Goal: Transaction & Acquisition: Purchase product/service

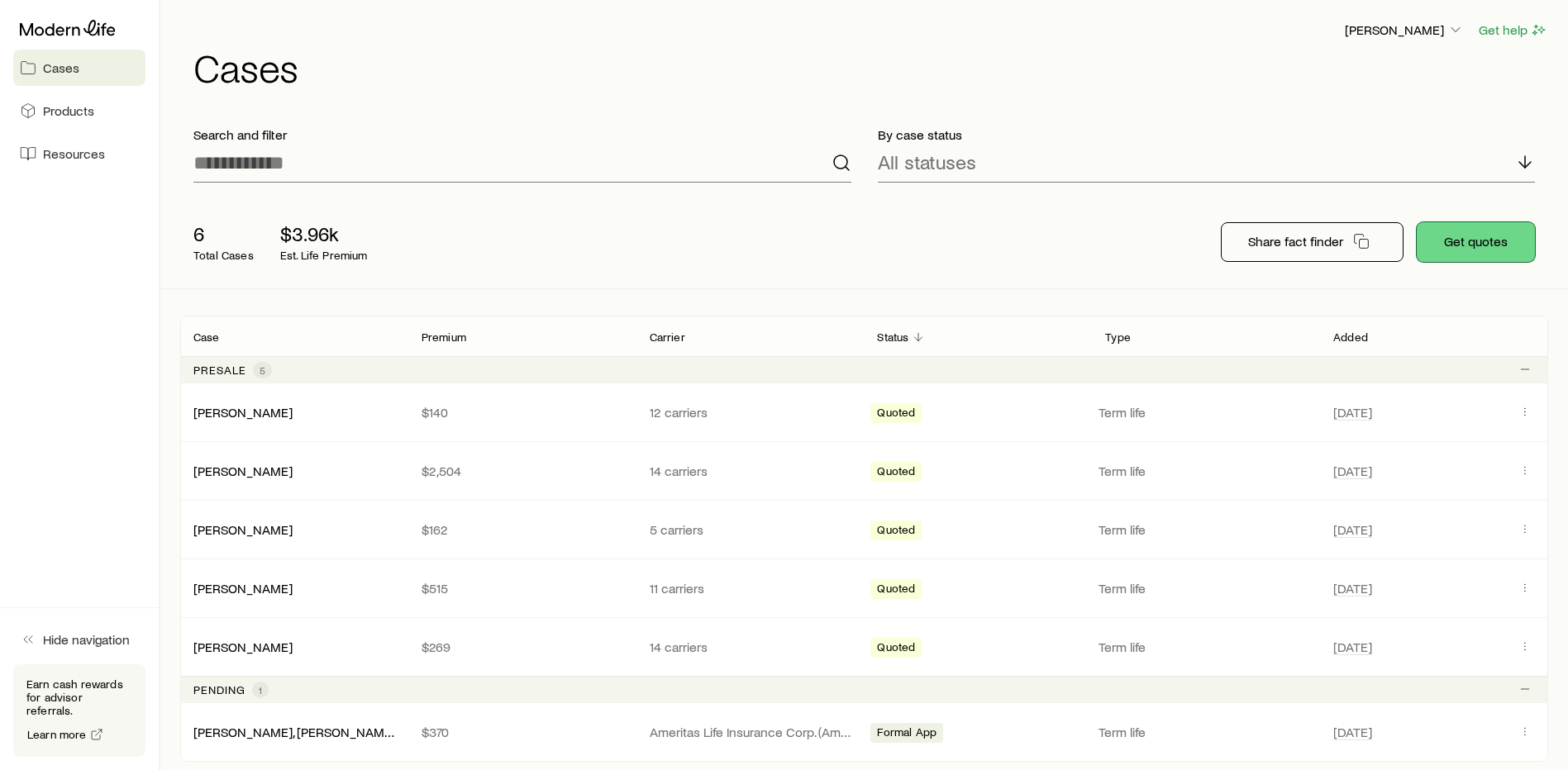
click at [1450, 244] on button "Get quotes" at bounding box center [1475, 241] width 118 height 39
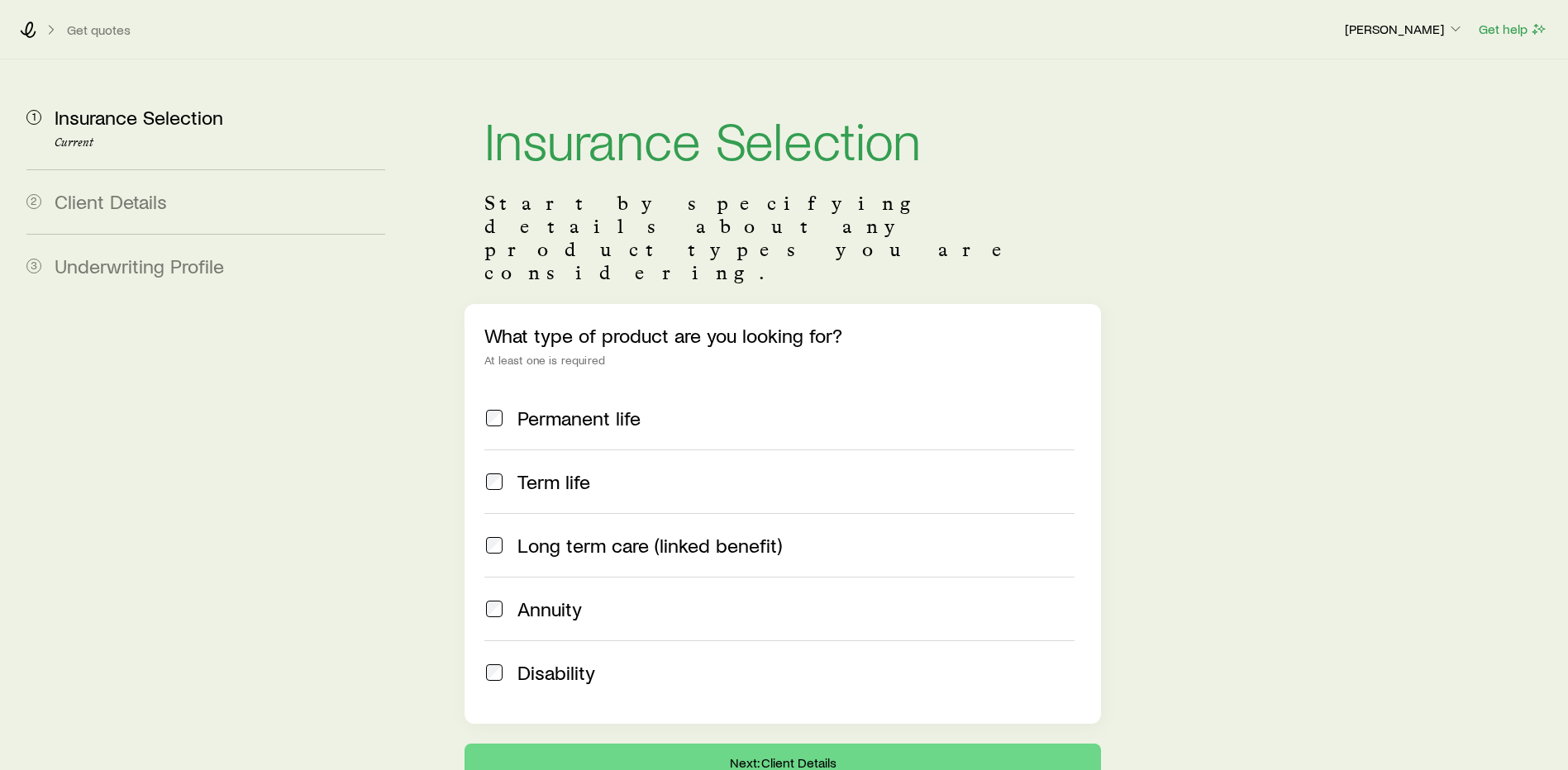
click at [502, 450] on label "Term life" at bounding box center [780, 482] width 590 height 63
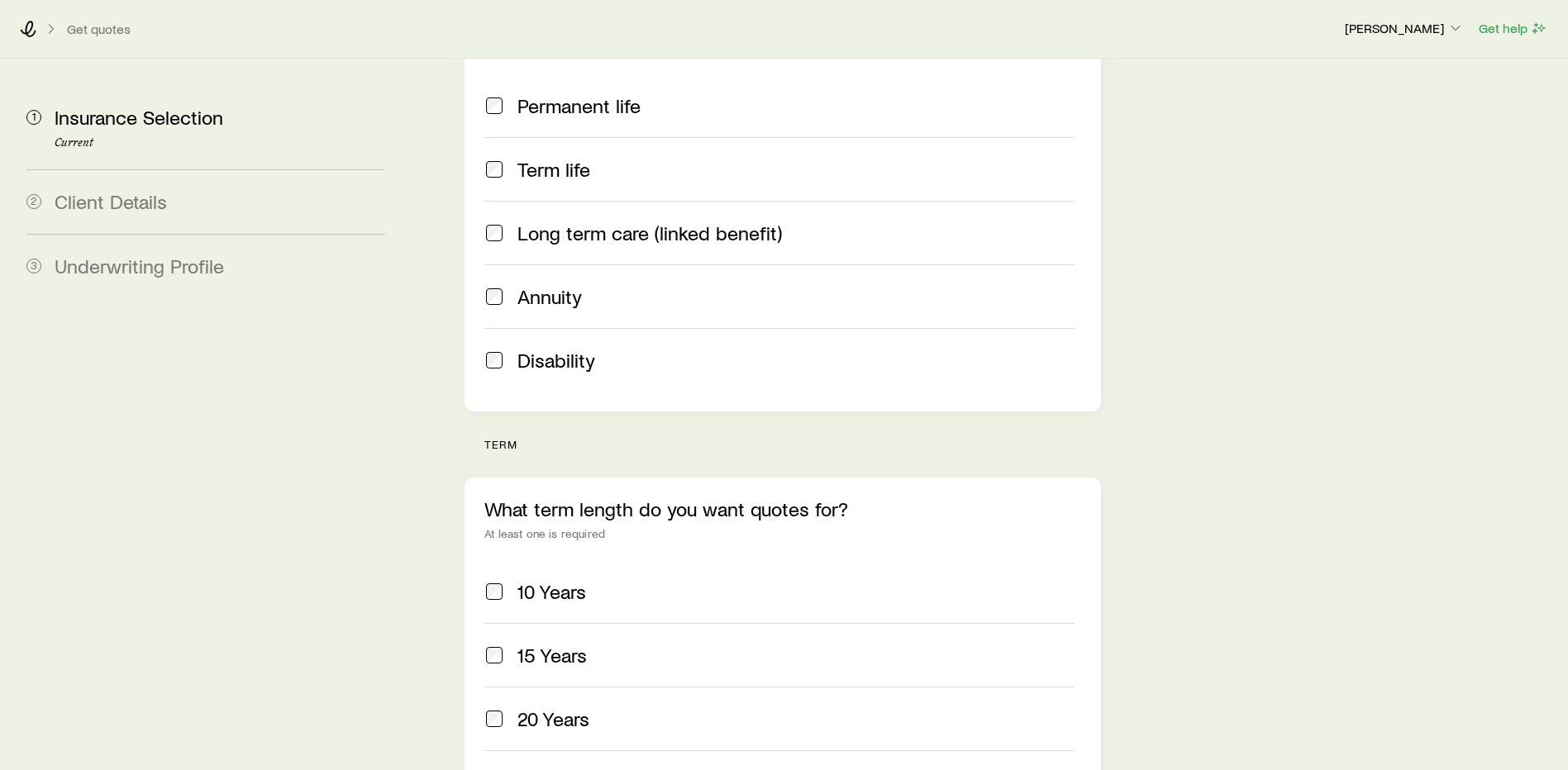
scroll to position [496, 0]
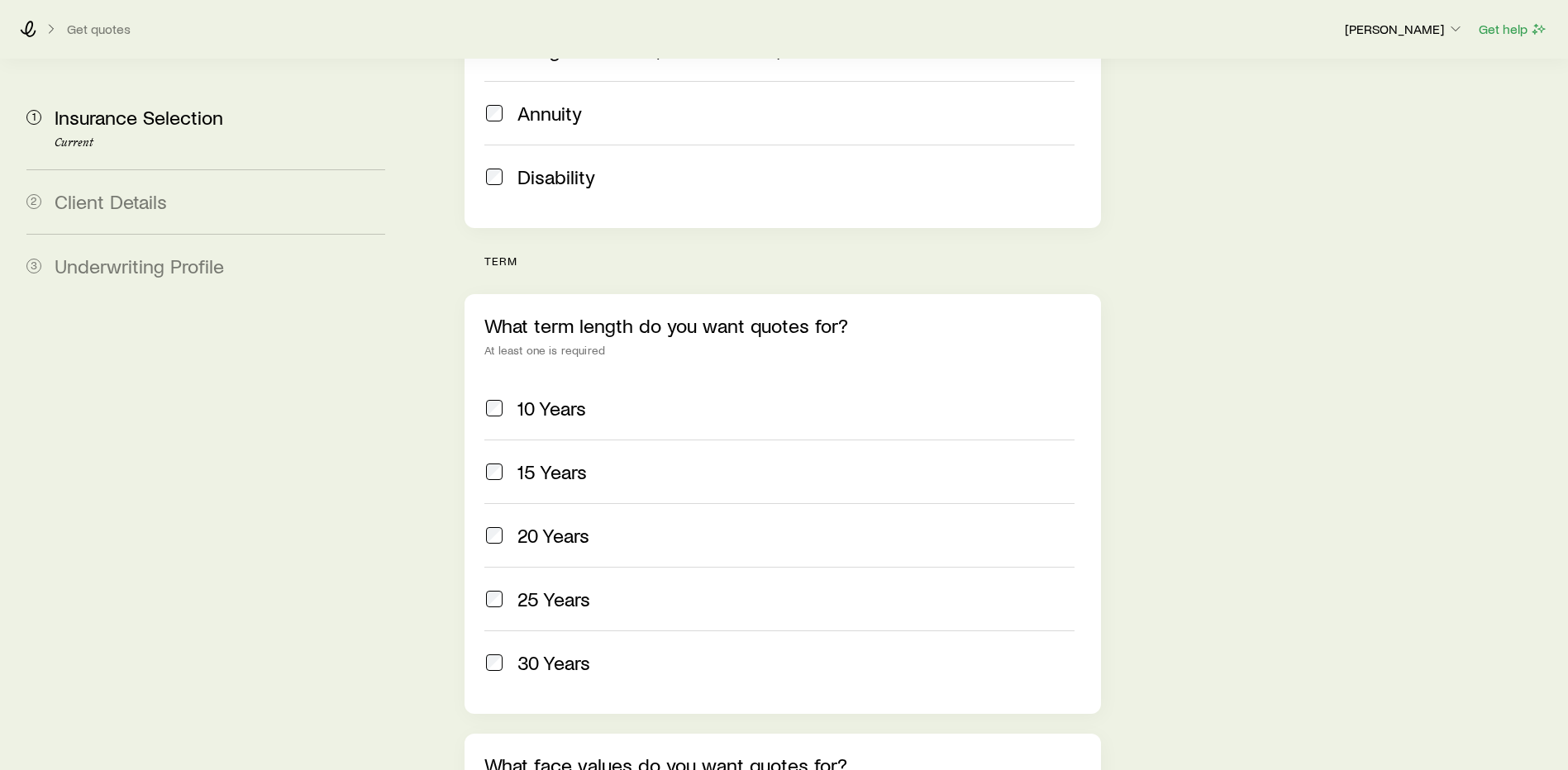
click at [500, 524] on span at bounding box center [494, 535] width 20 height 23
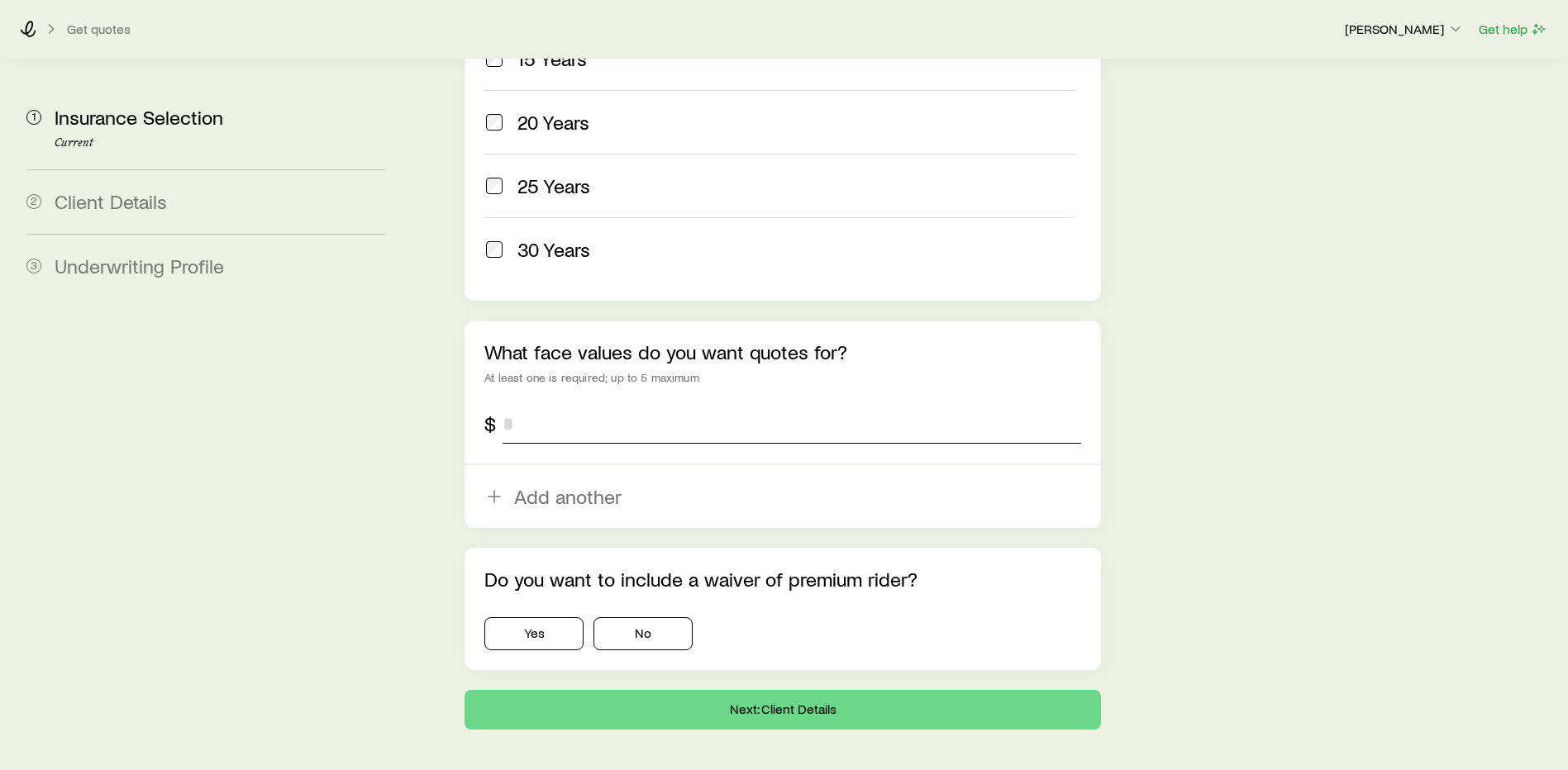
click at [626, 404] on input "tel" at bounding box center [792, 423] width 579 height 39
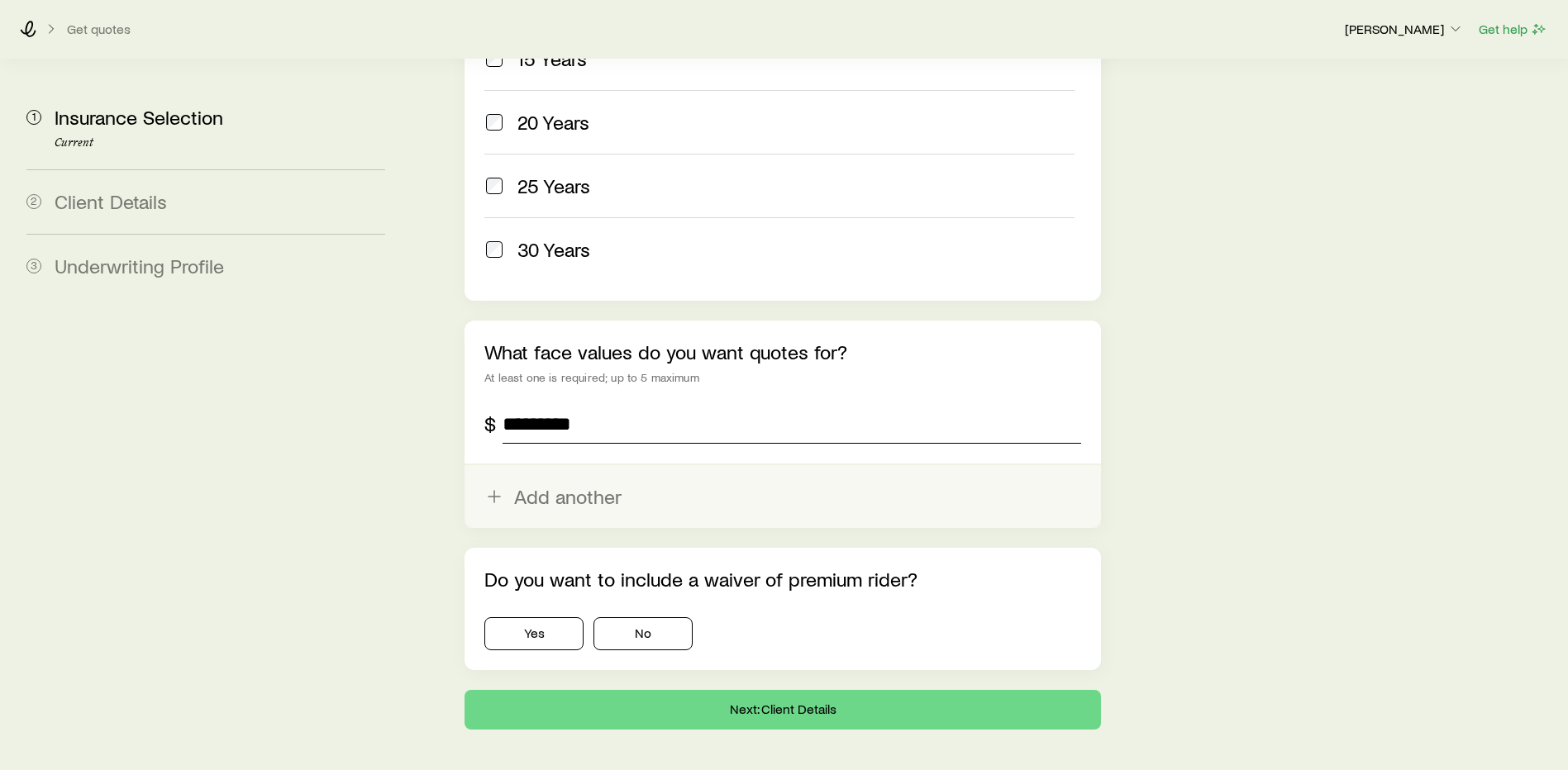
type input "*********"
click at [557, 465] on button "Add another" at bounding box center [783, 497] width 637 height 63
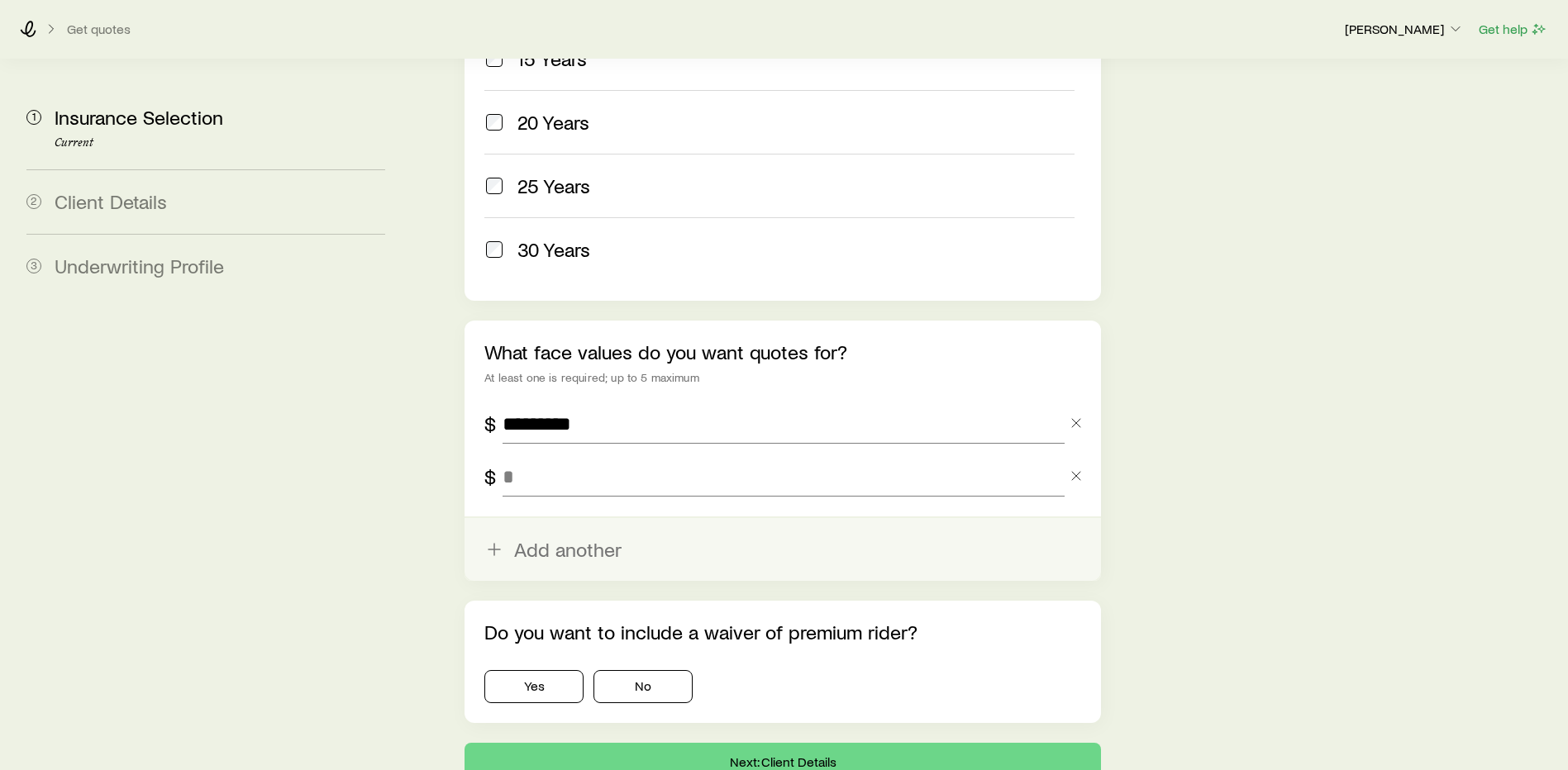
click at [557, 457] on input "tel" at bounding box center [784, 476] width 562 height 39
type input "*********"
click at [550, 518] on button "Add another" at bounding box center [783, 550] width 637 height 63
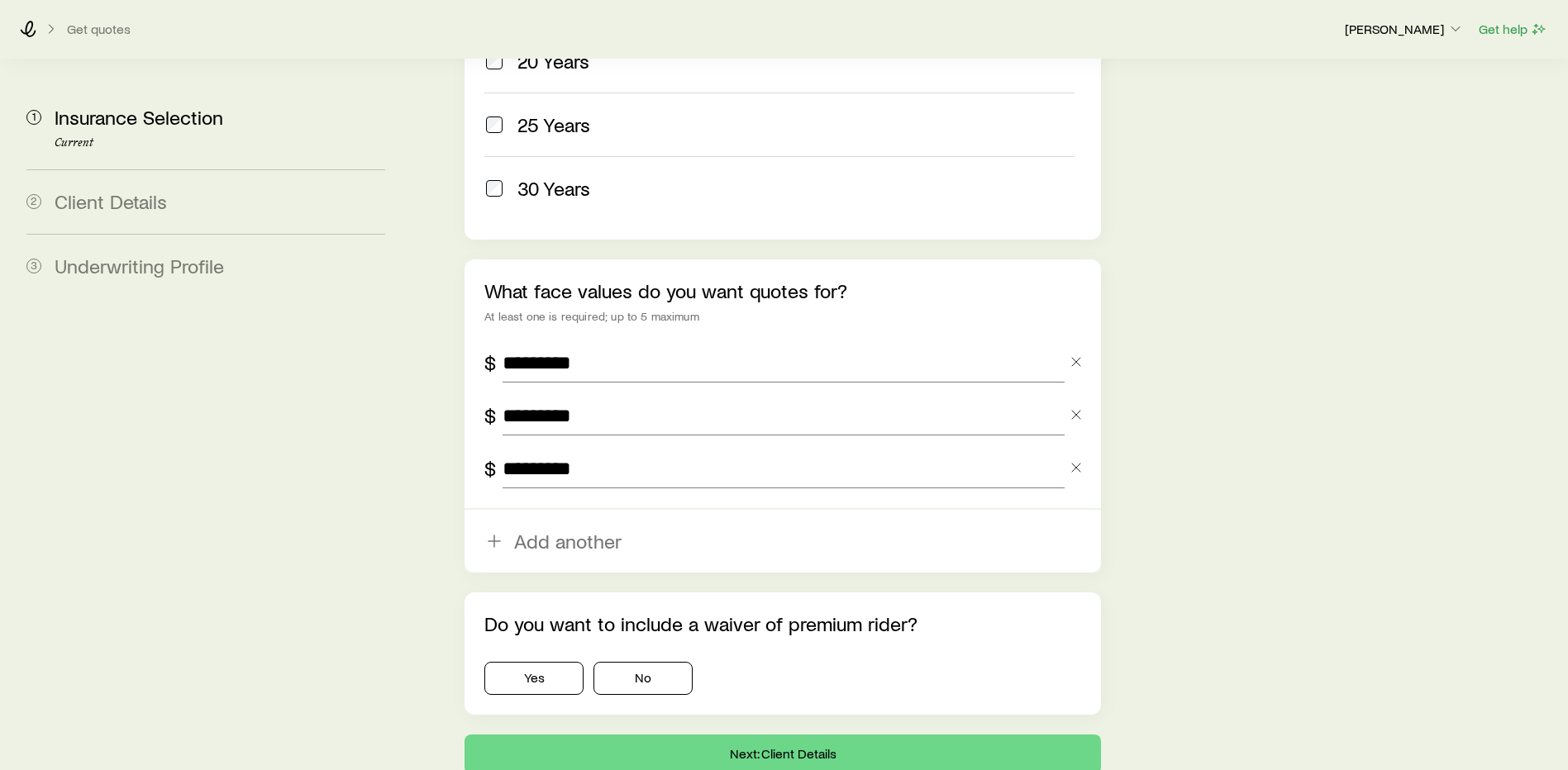
scroll to position [1022, 0]
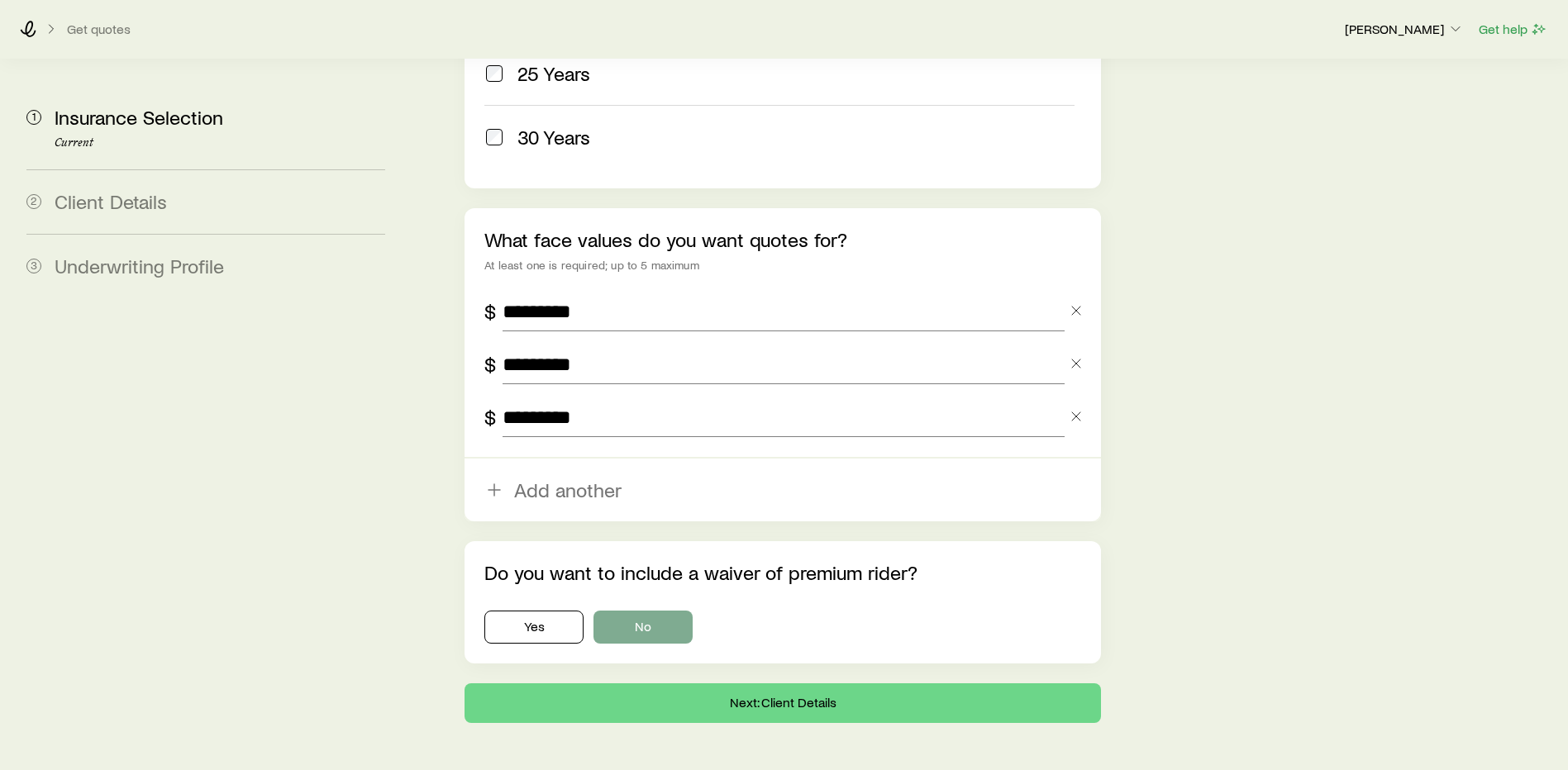
type input "*********"
click at [648, 611] on button "No" at bounding box center [644, 627] width 100 height 34
click at [734, 684] on button "Next: Client Details" at bounding box center [783, 703] width 637 height 39
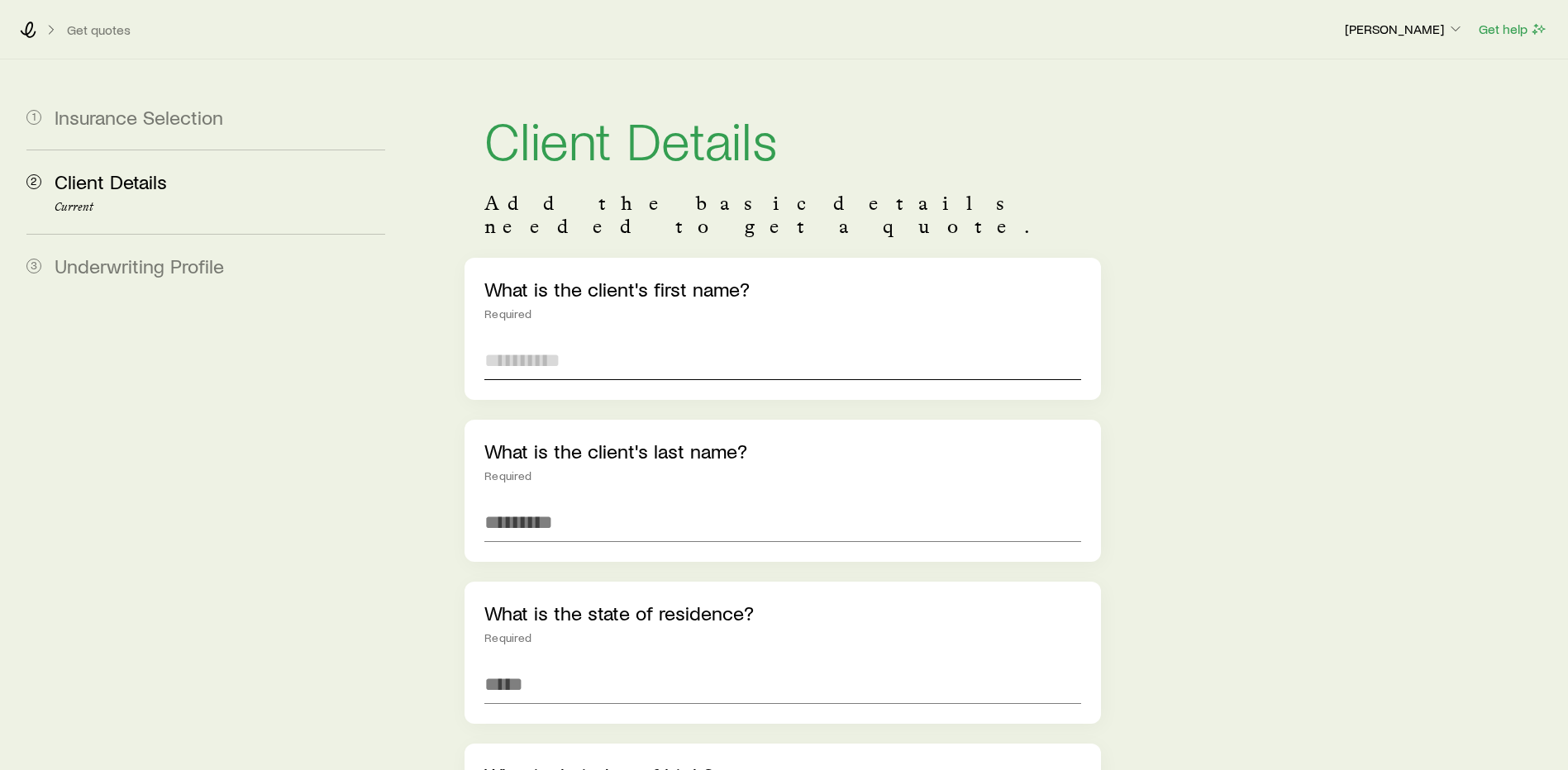
drag, startPoint x: 650, startPoint y: 321, endPoint x: 644, endPoint y: 333, distance: 13.4
click at [650, 341] on input "text" at bounding box center [783, 360] width 597 height 39
type input "*******"
click at [920, 503] on input "text" at bounding box center [783, 522] width 597 height 39
type input "*******"
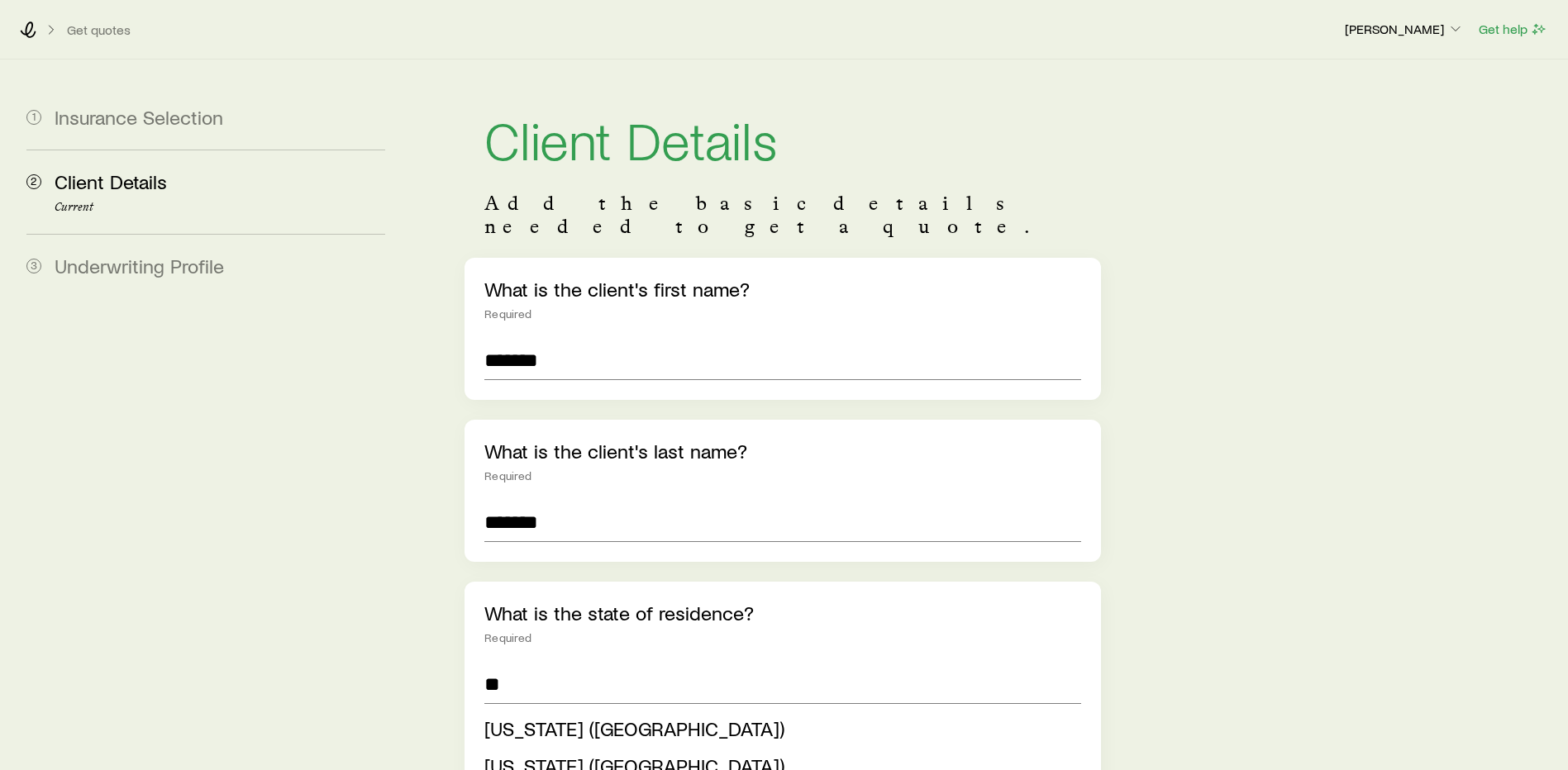
click at [616, 711] on li "[US_STATE] ([GEOGRAPHIC_DATA])" at bounding box center [778, 729] width 587 height 37
type input "**********"
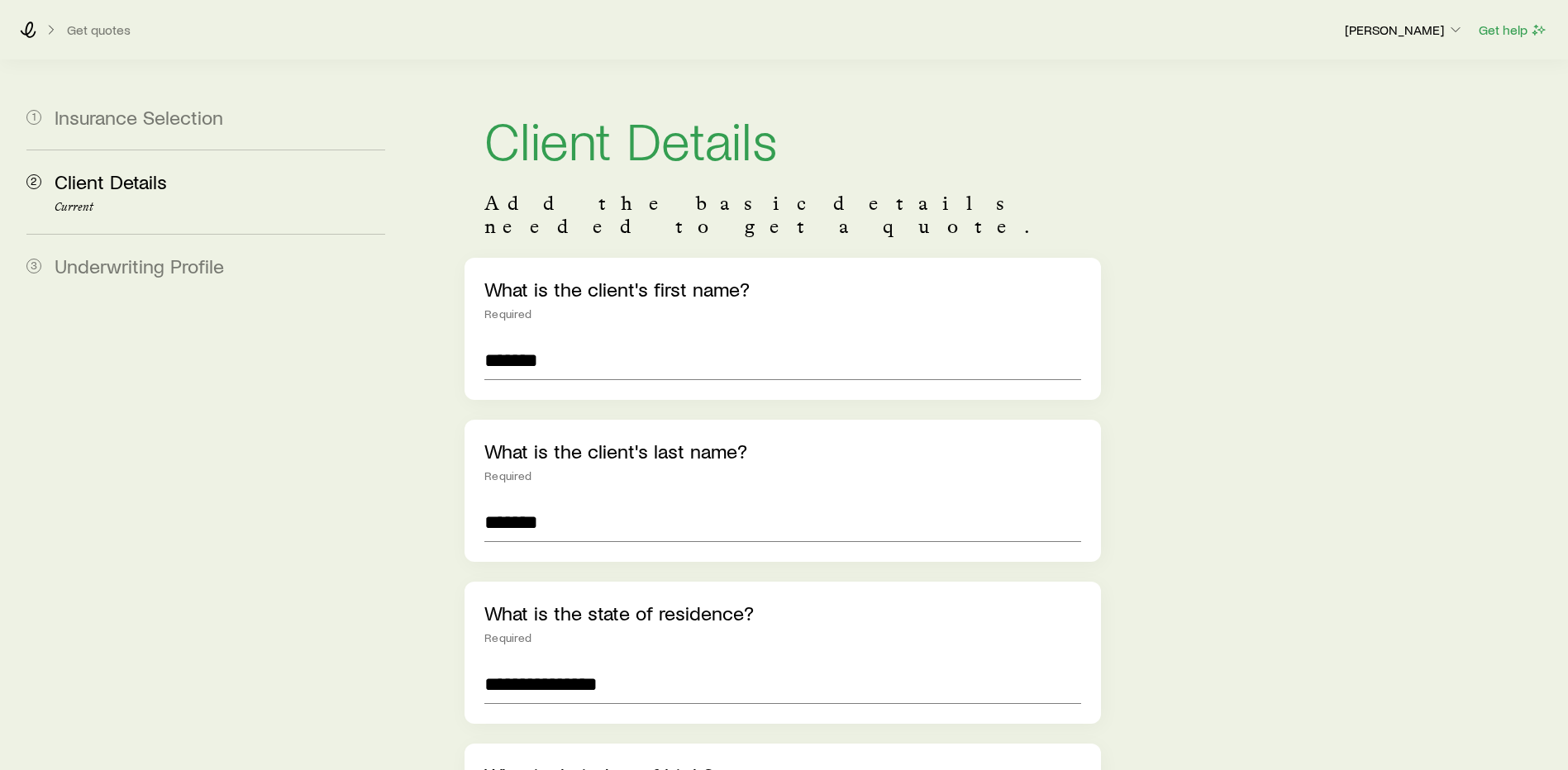
scroll to position [330, 0]
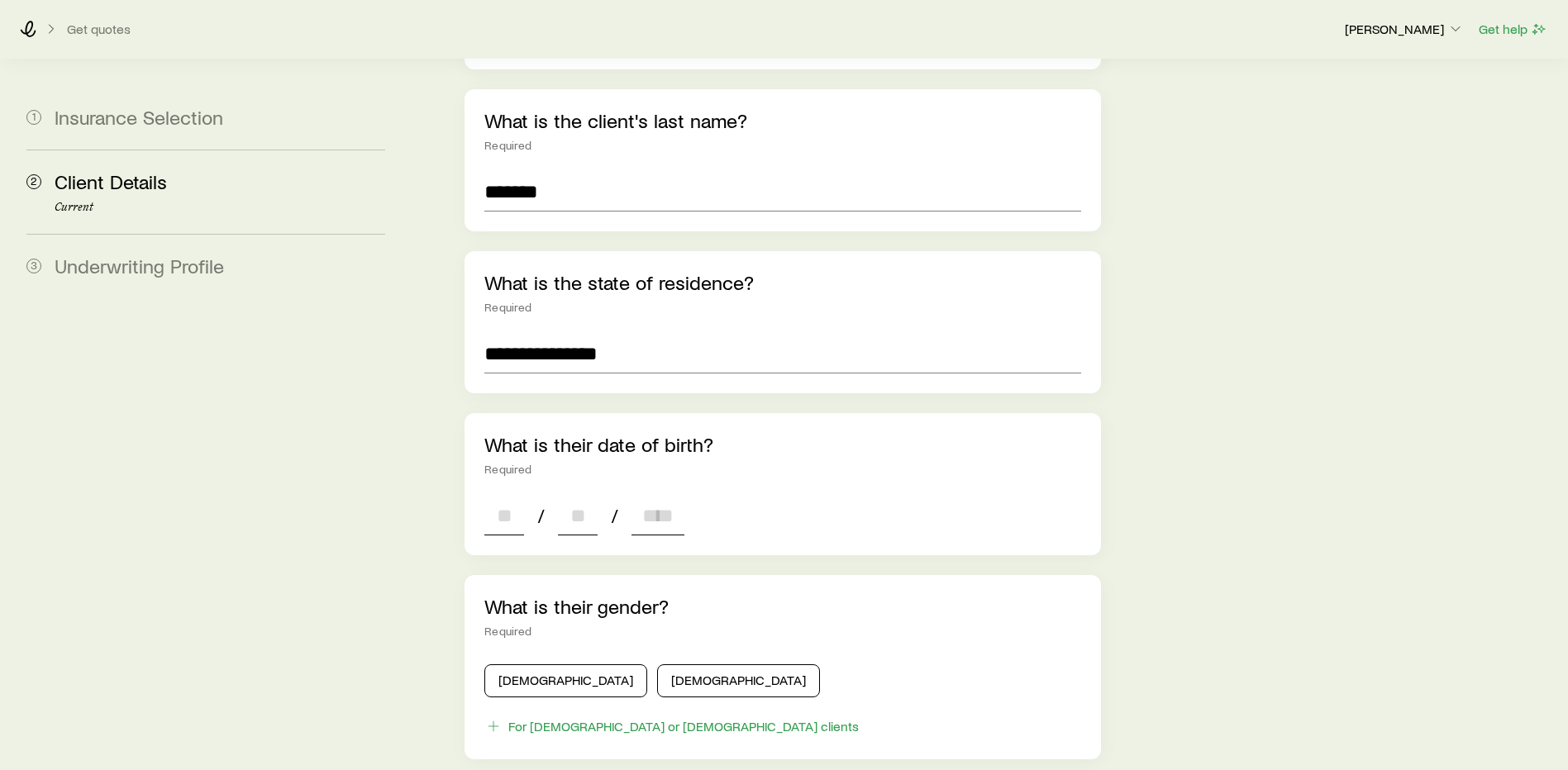
click at [498, 496] on input at bounding box center [504, 515] width 39 height 39
type input "**"
type input "****"
type input "*"
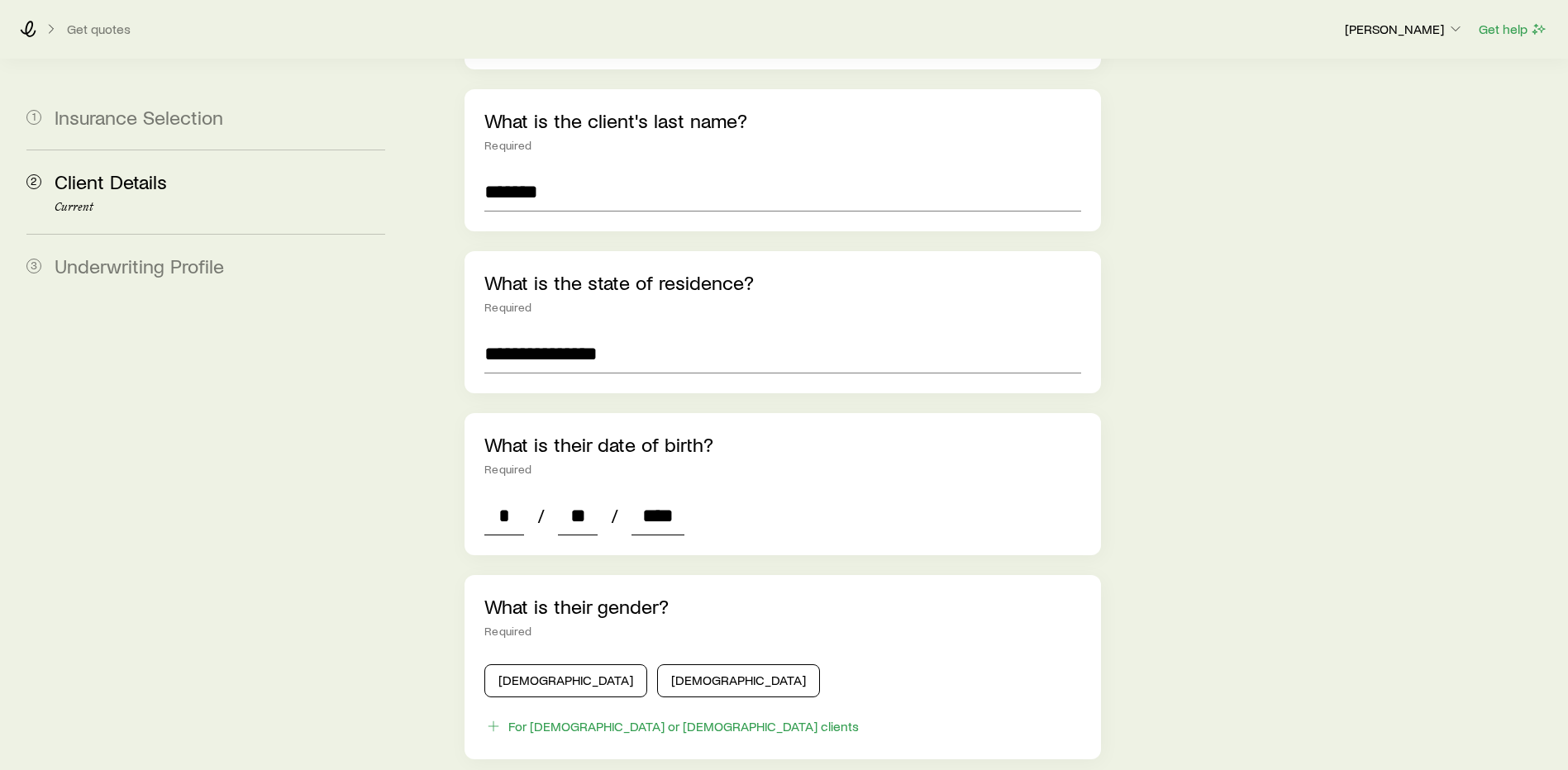
type input "****"
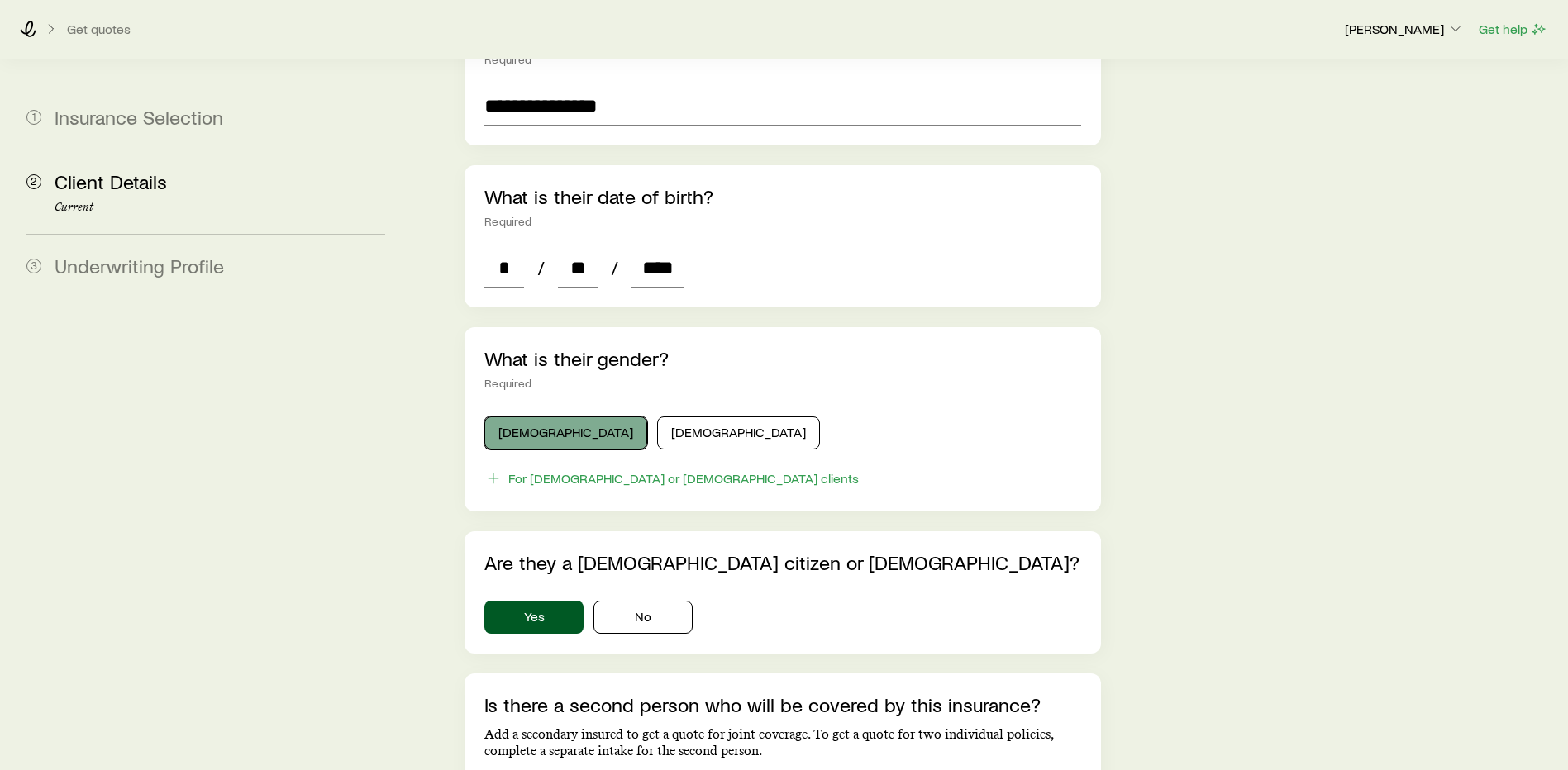
click at [532, 417] on button "[DEMOGRAPHIC_DATA]" at bounding box center [566, 433] width 163 height 34
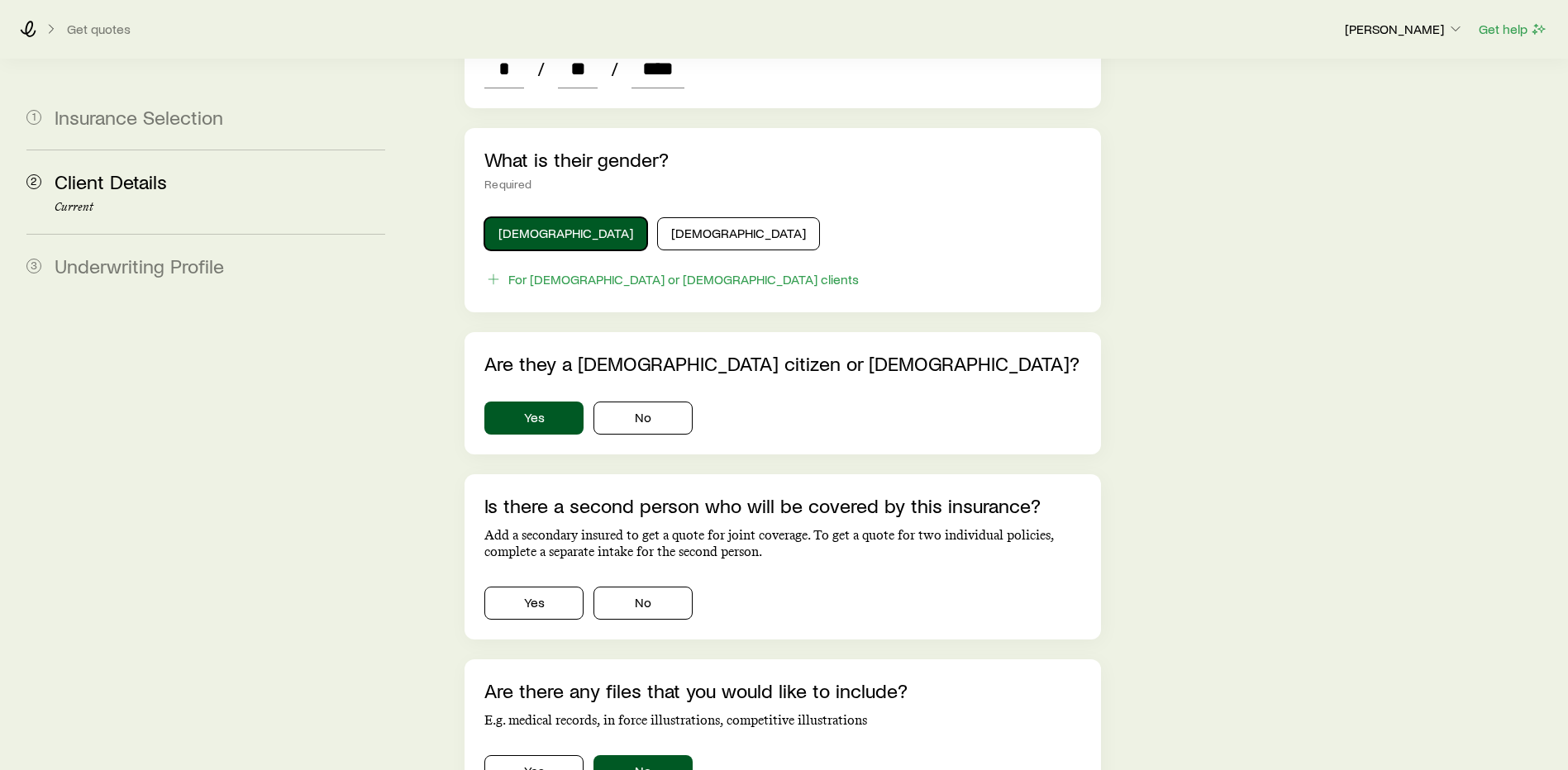
scroll to position [945, 0]
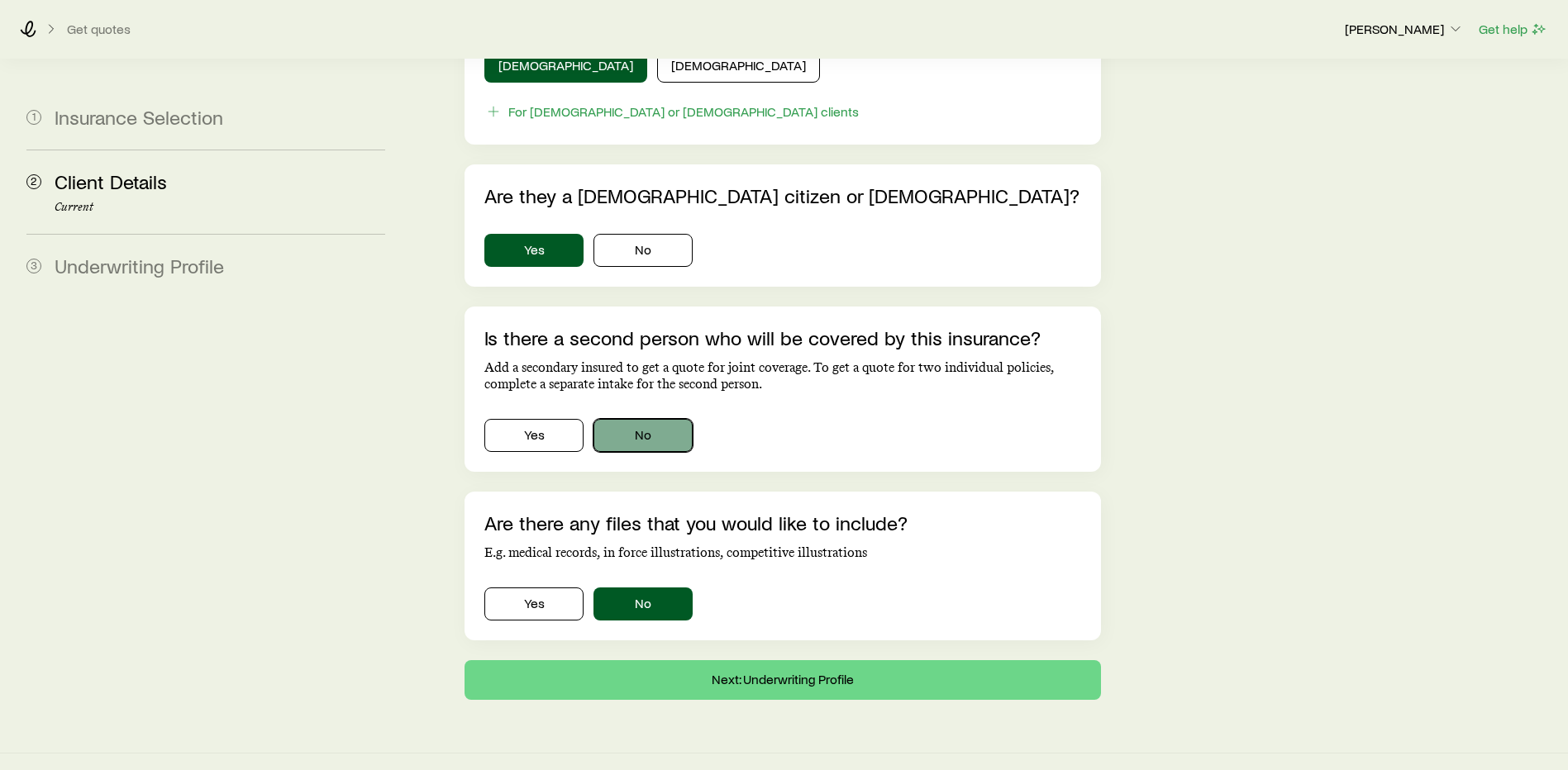
click at [667, 419] on button "No" at bounding box center [644, 436] width 100 height 34
click at [807, 661] on button "Next: Underwriting Profile" at bounding box center [783, 680] width 637 height 39
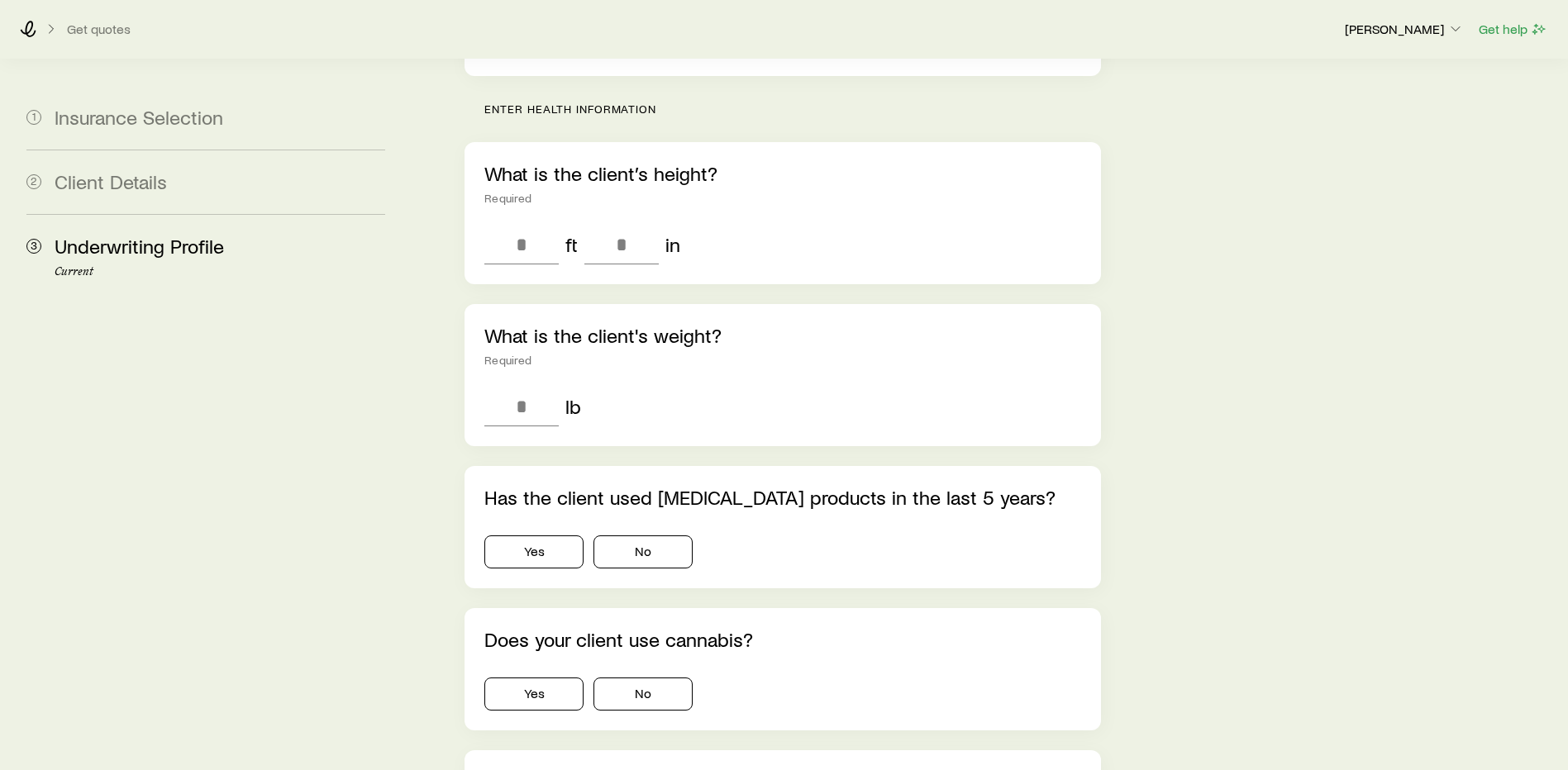
scroll to position [578, 0]
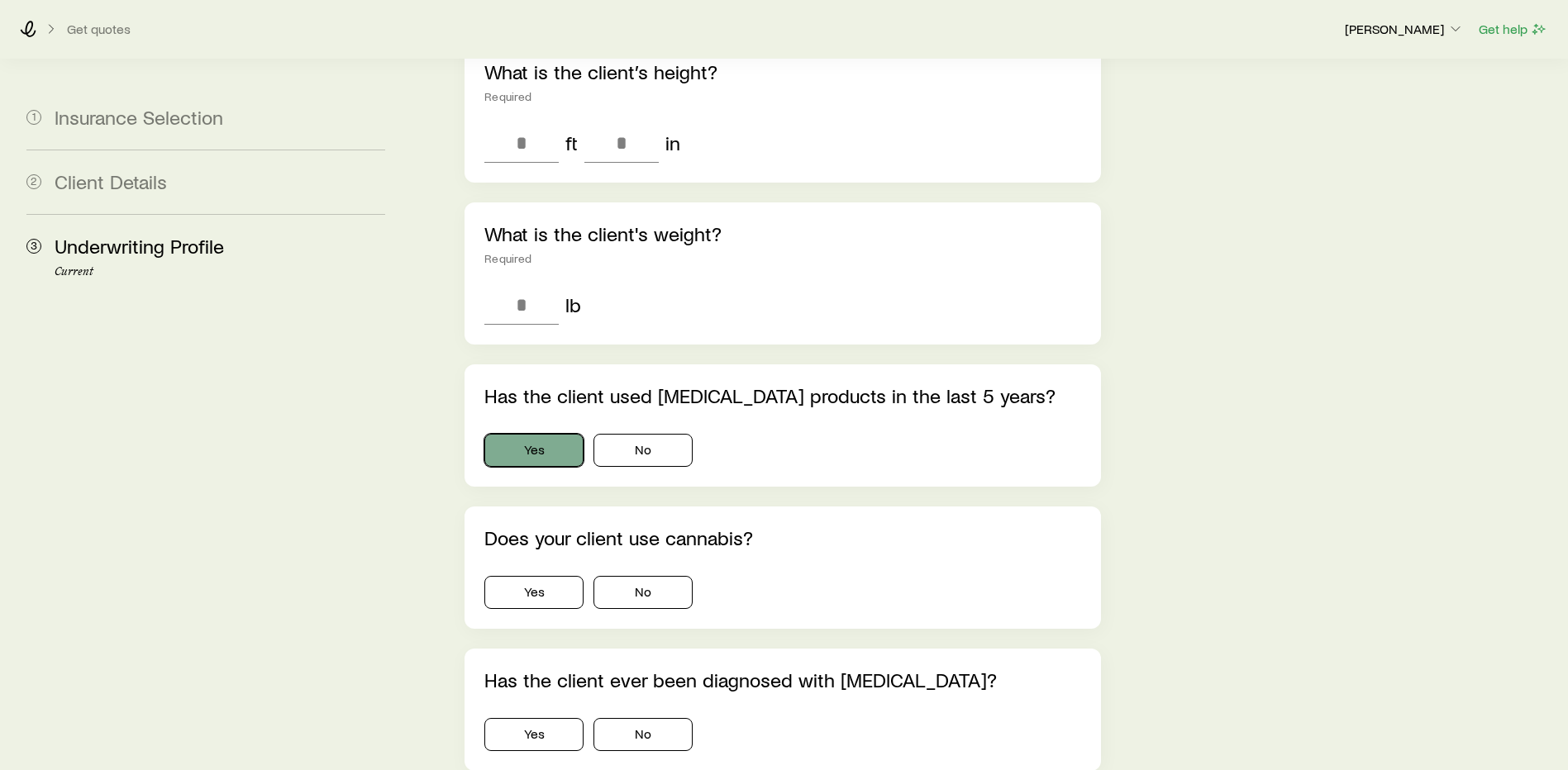
click at [547, 434] on button "Yes" at bounding box center [534, 450] width 100 height 34
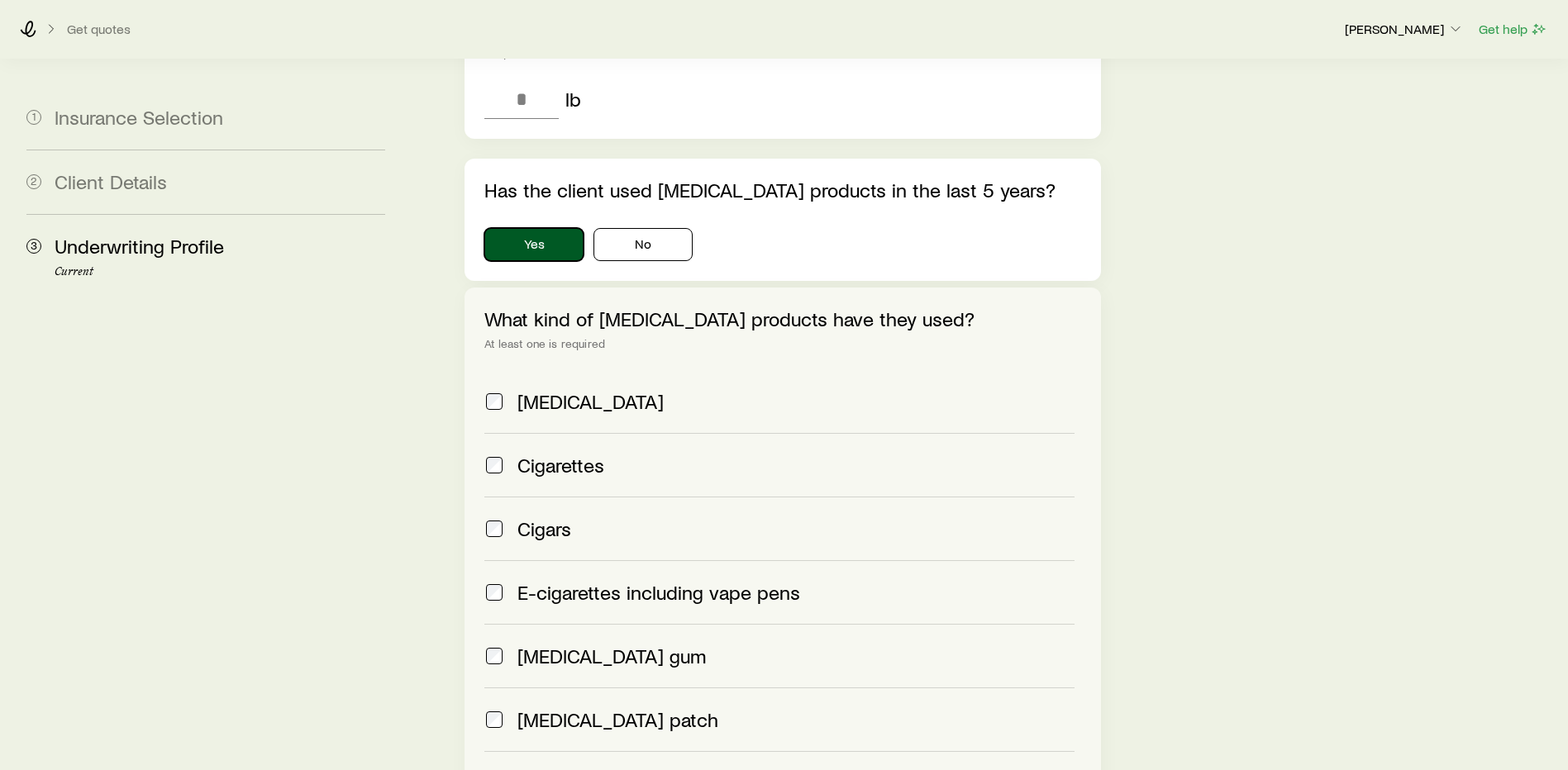
scroll to position [827, 0]
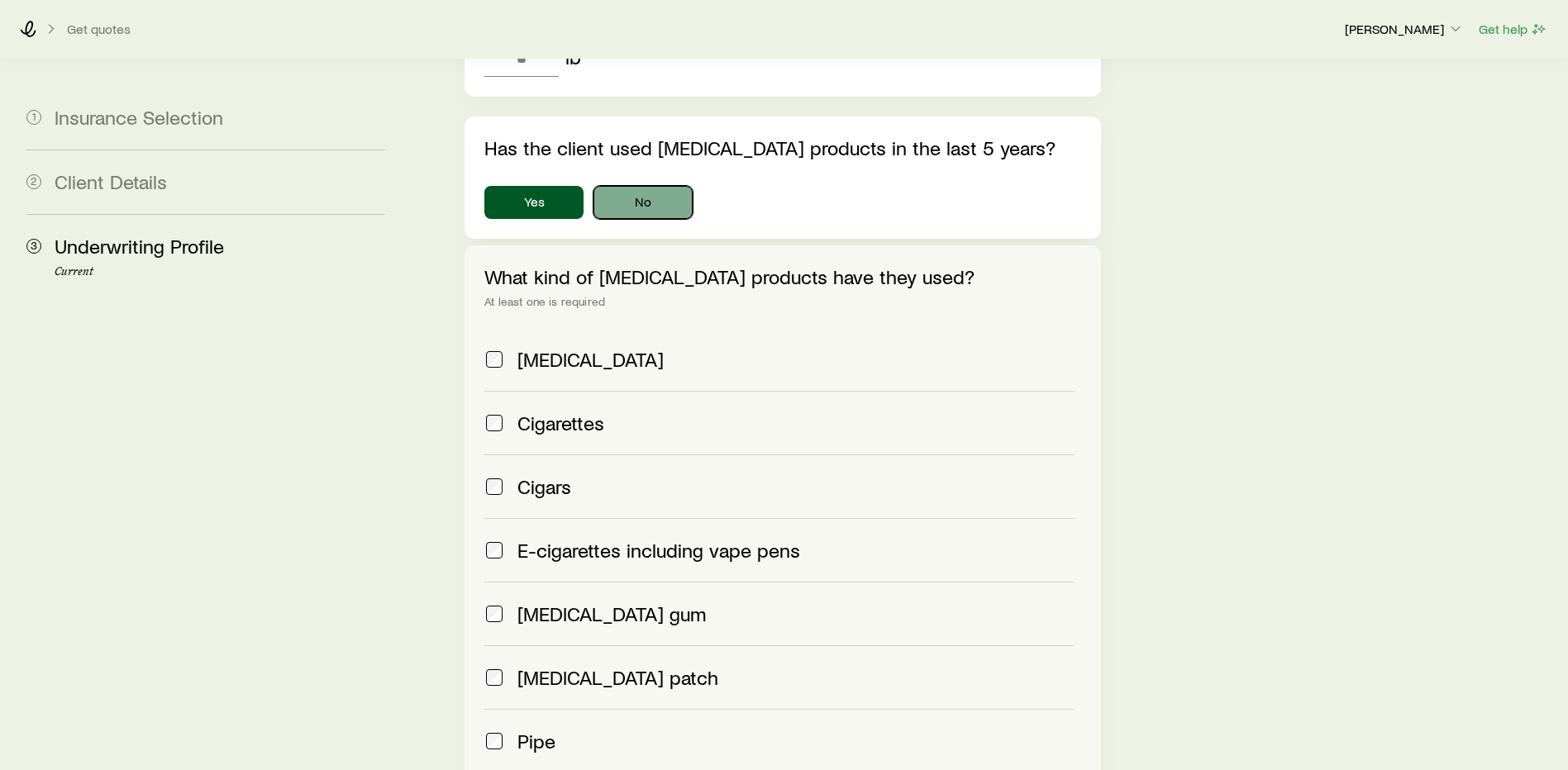
click at [646, 186] on button "No" at bounding box center [644, 202] width 100 height 34
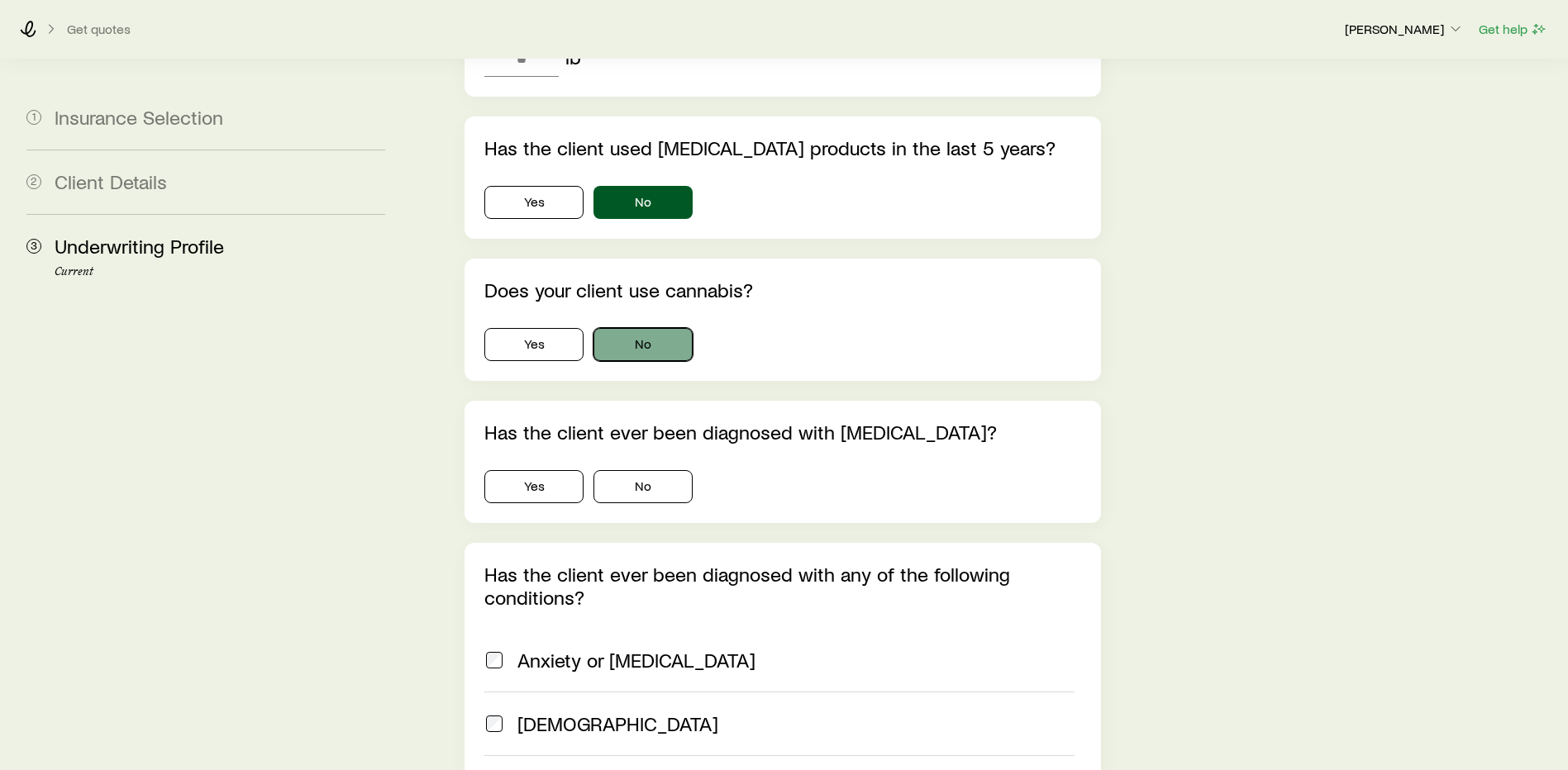
click at [668, 328] on button "No" at bounding box center [644, 345] width 100 height 34
click at [648, 470] on button "No" at bounding box center [644, 487] width 100 height 34
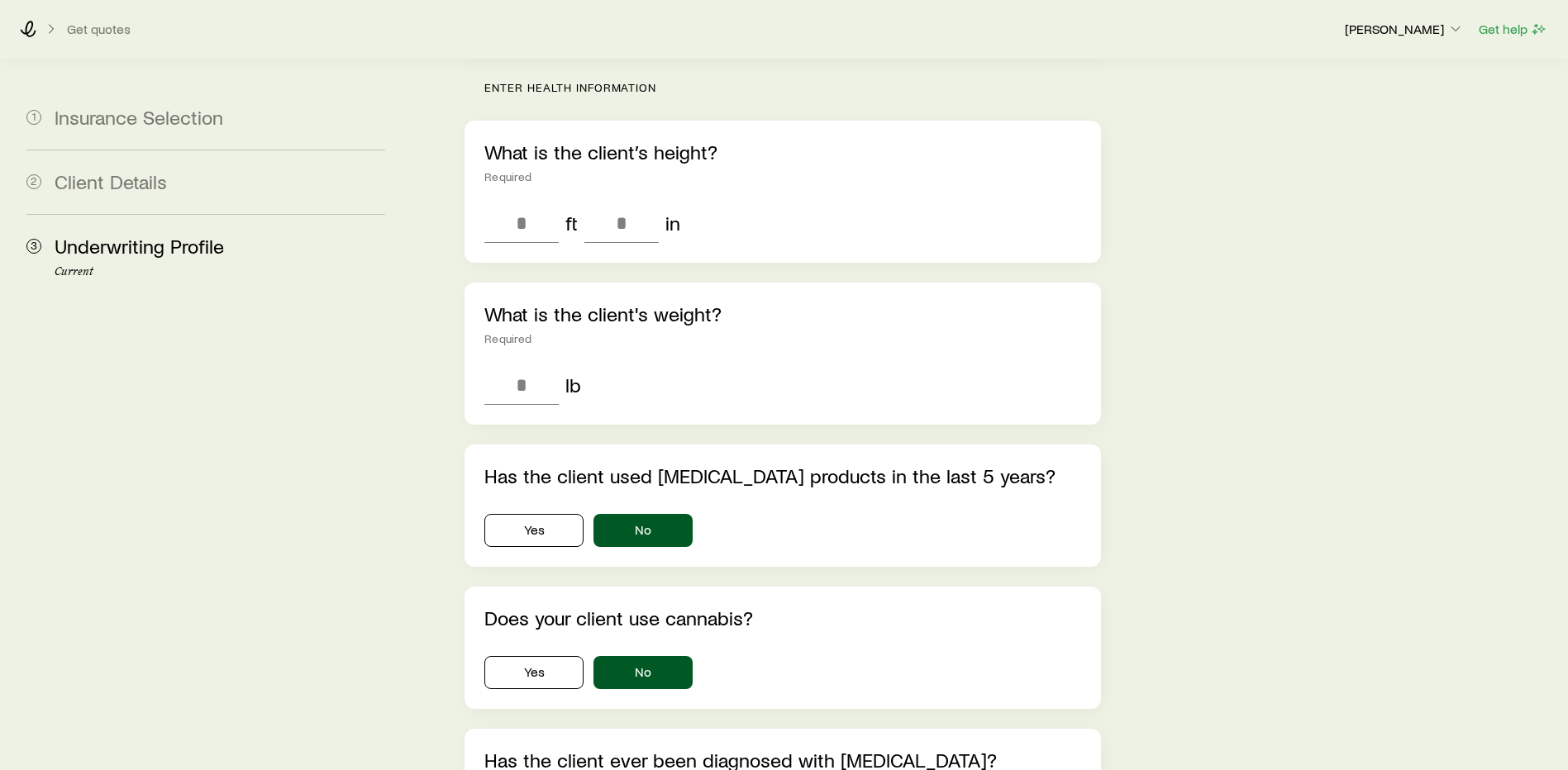
scroll to position [496, 0]
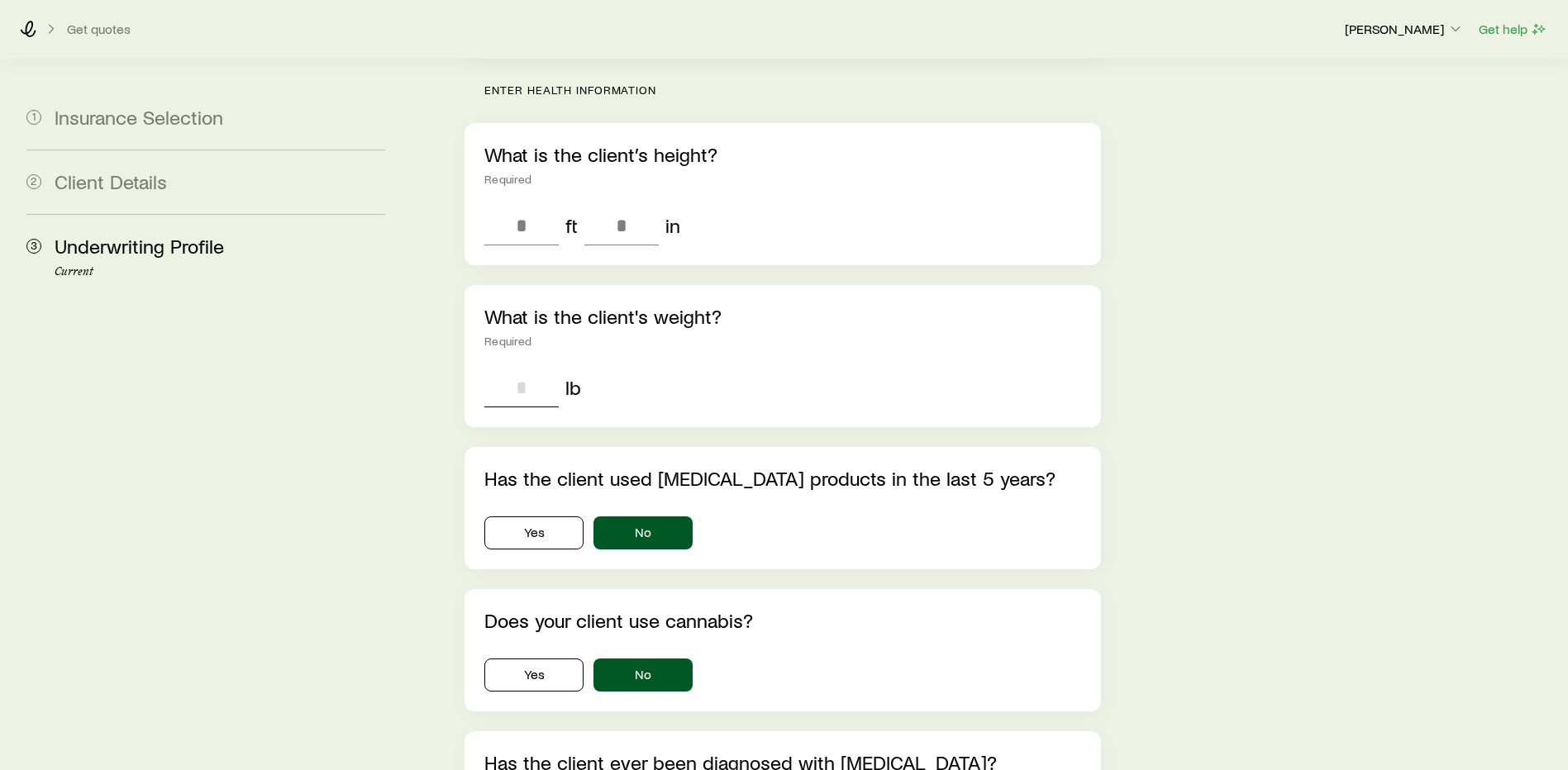
click at [499, 368] on input "tel" at bounding box center [522, 387] width 75 height 39
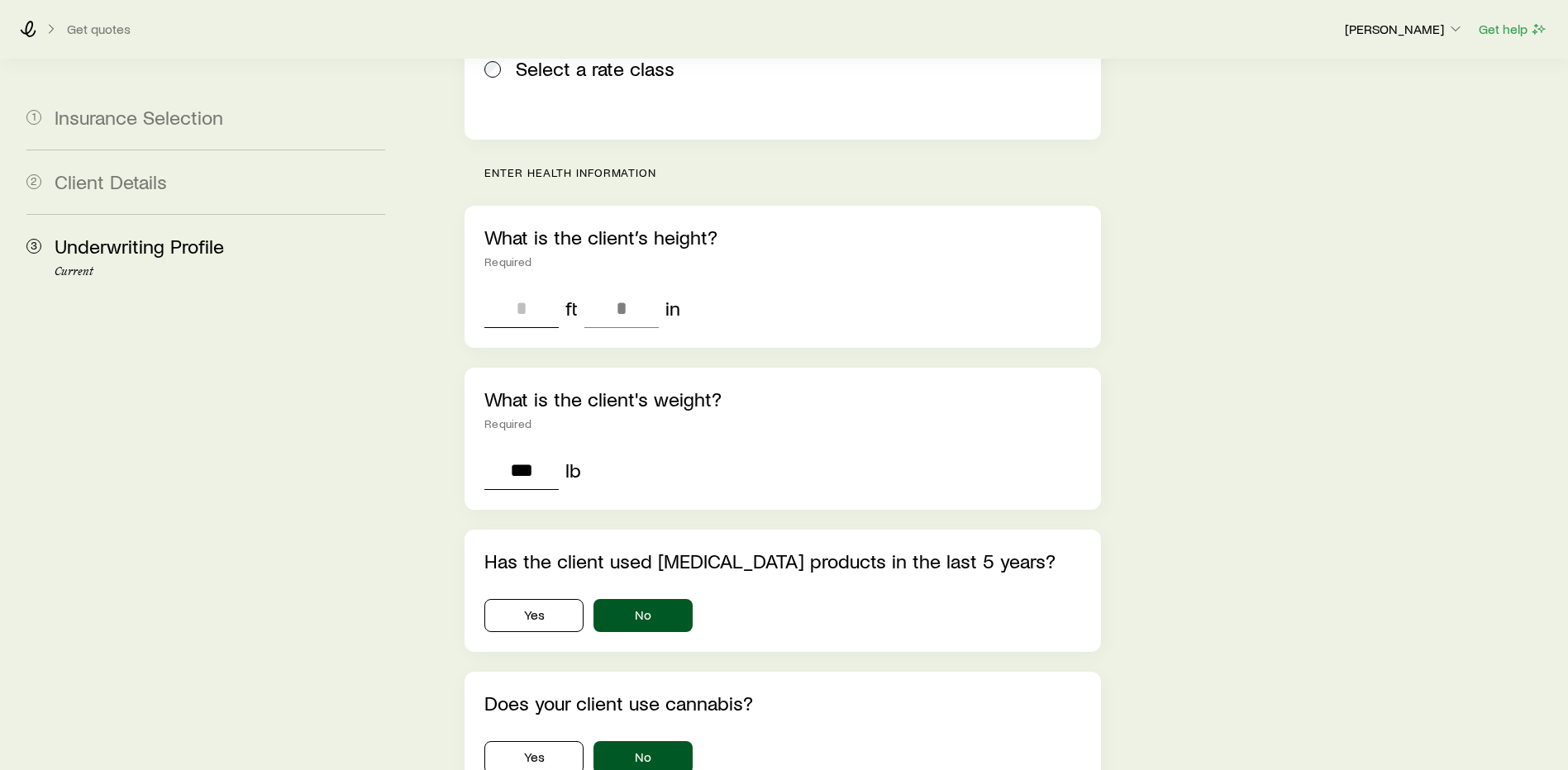
type input "***"
click at [503, 288] on input "tel" at bounding box center [522, 307] width 75 height 39
type input "*"
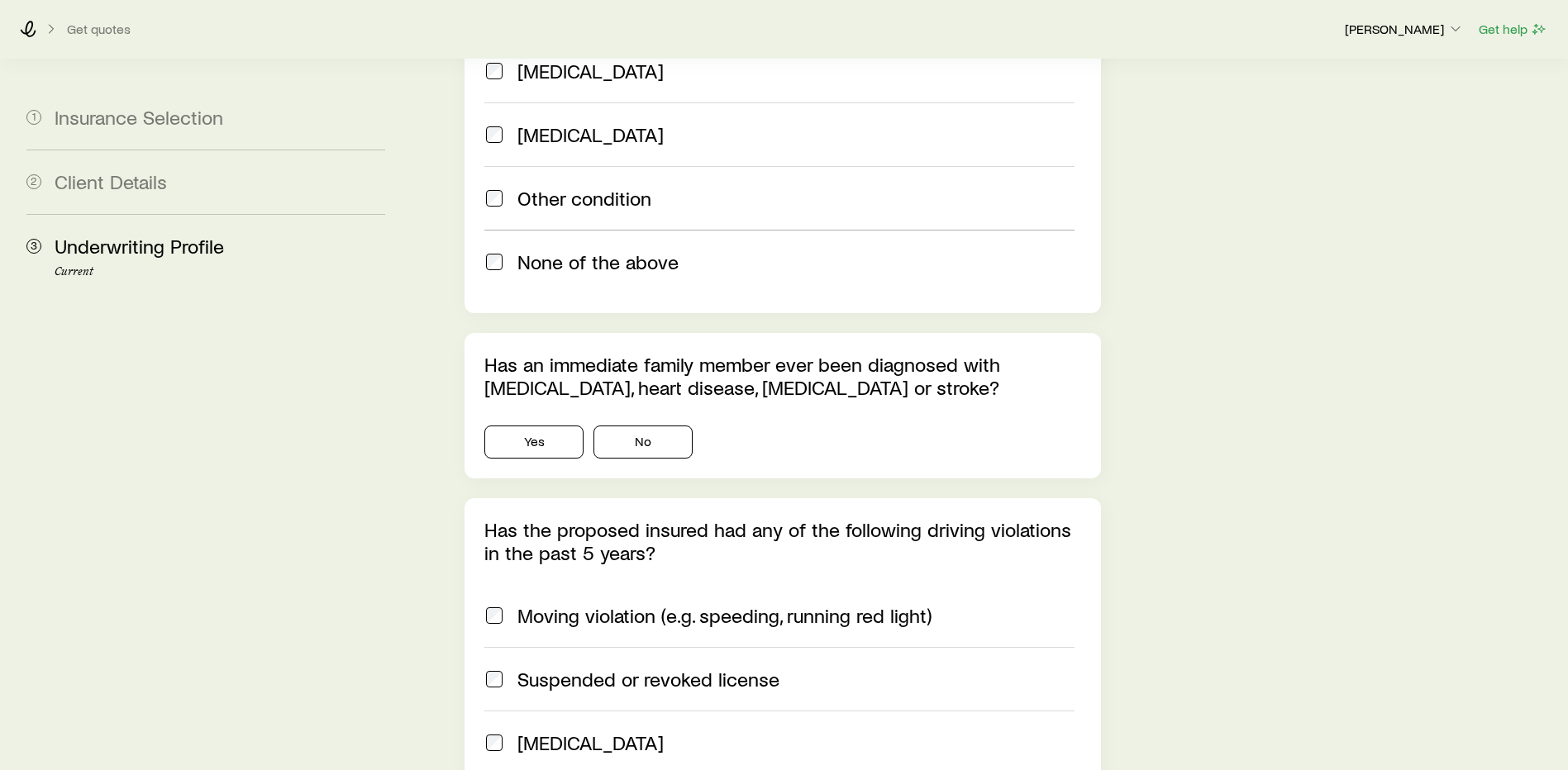
scroll to position [1736, 0]
type input "**"
click at [492, 249] on span at bounding box center [494, 260] width 20 height 23
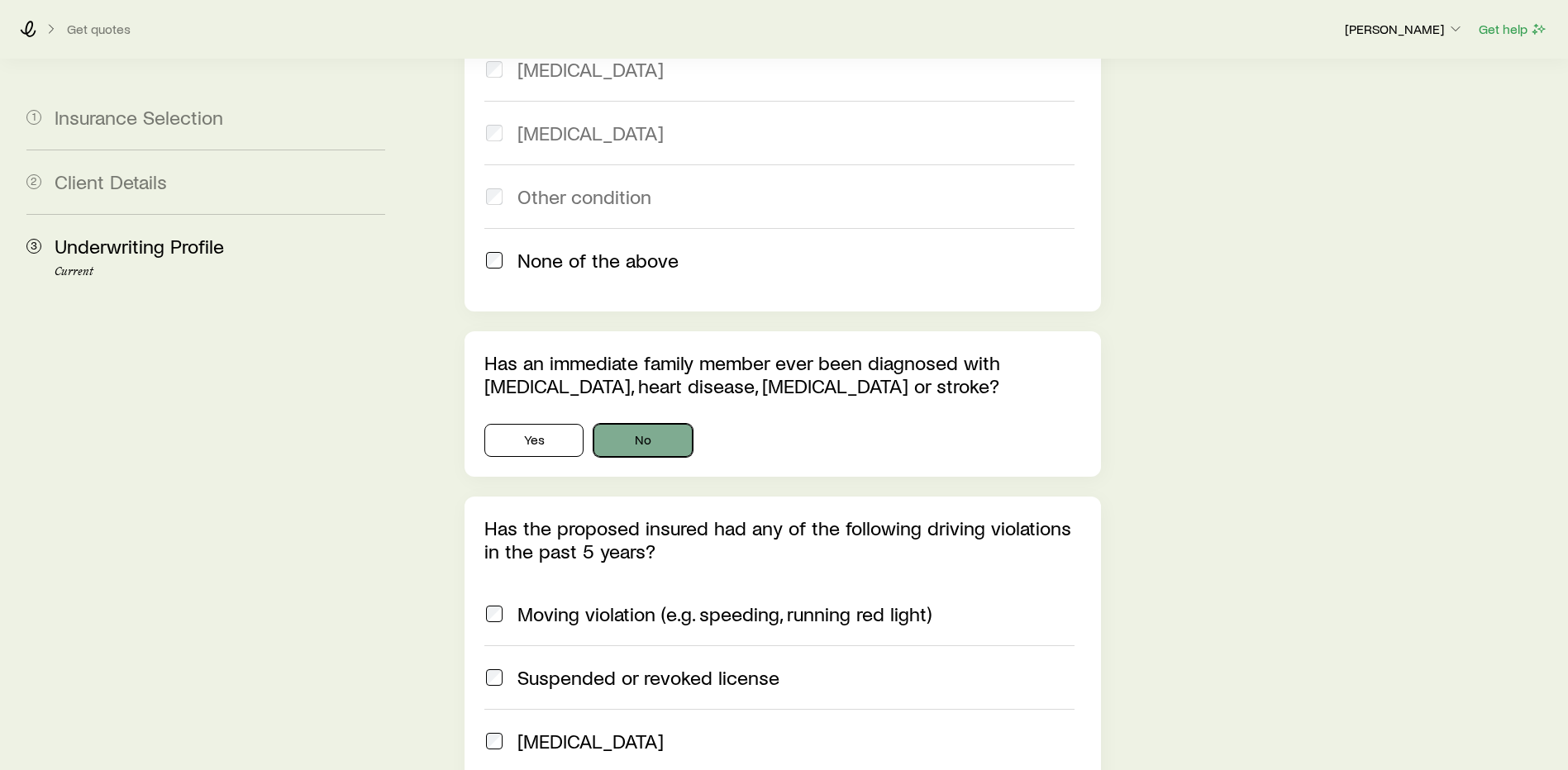
click at [644, 424] on button "No" at bounding box center [644, 441] width 100 height 34
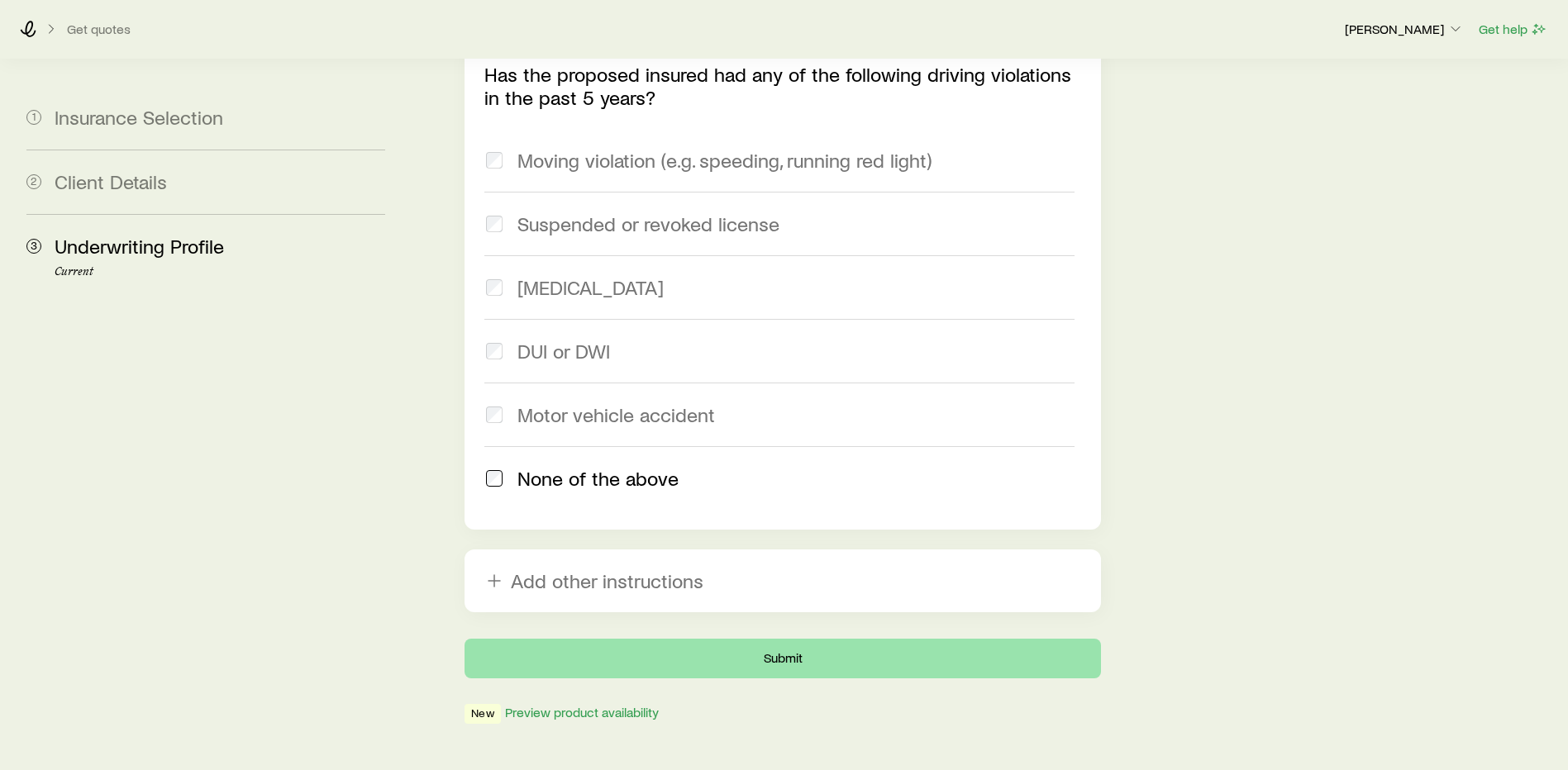
scroll to position [2190, 0]
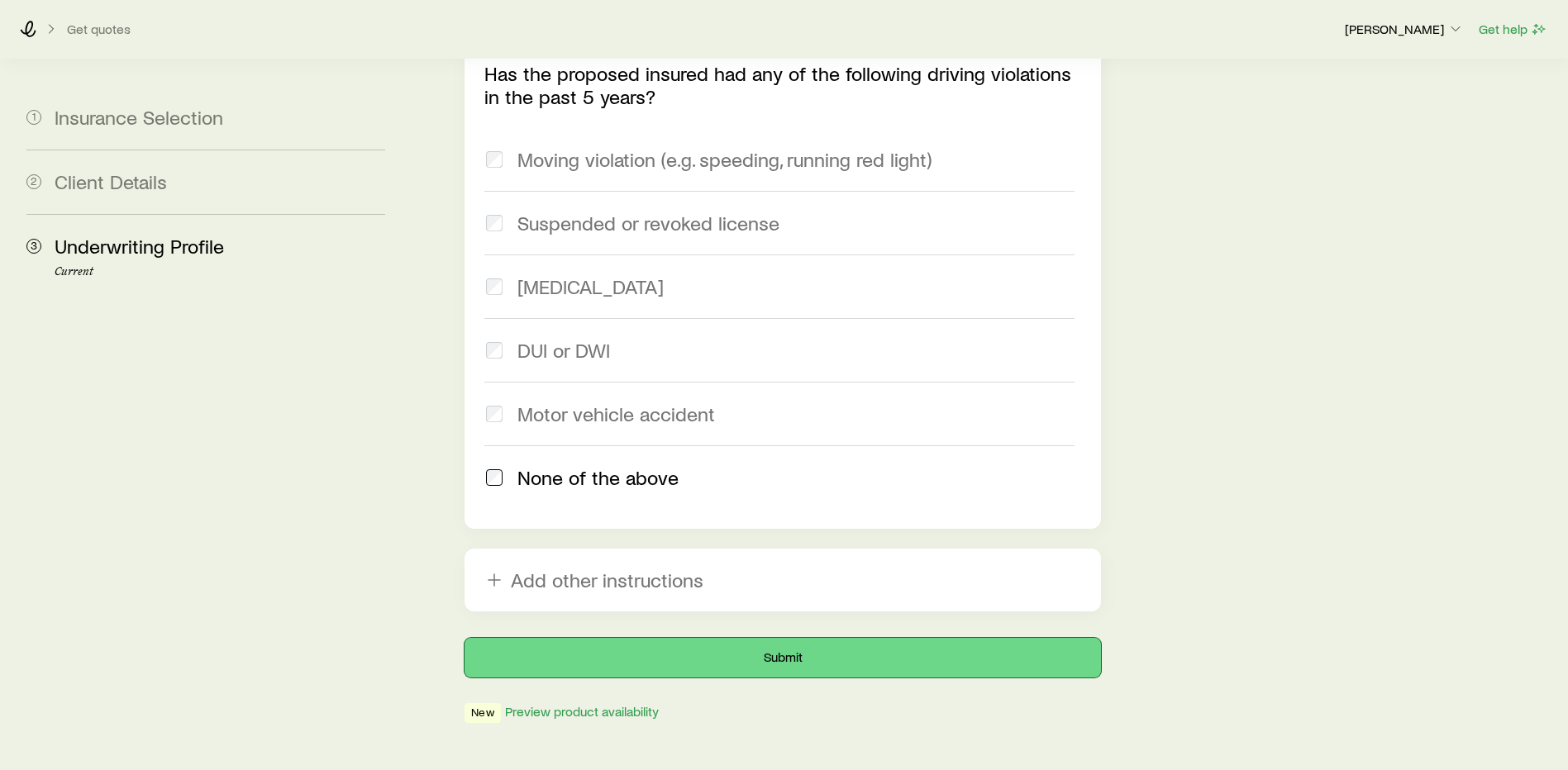
click at [785, 638] on button "Submit" at bounding box center [783, 657] width 637 height 39
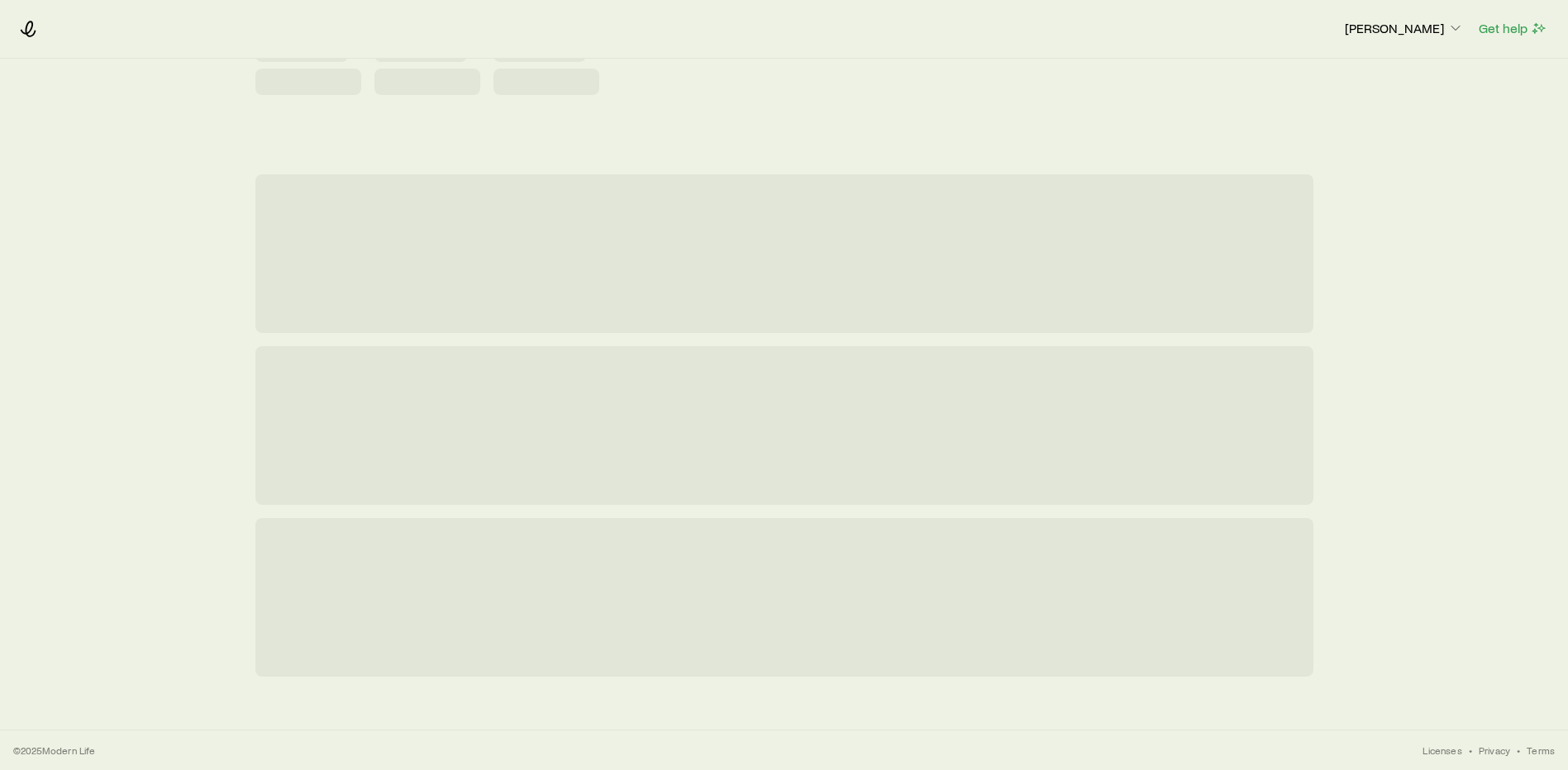
scroll to position [0, 0]
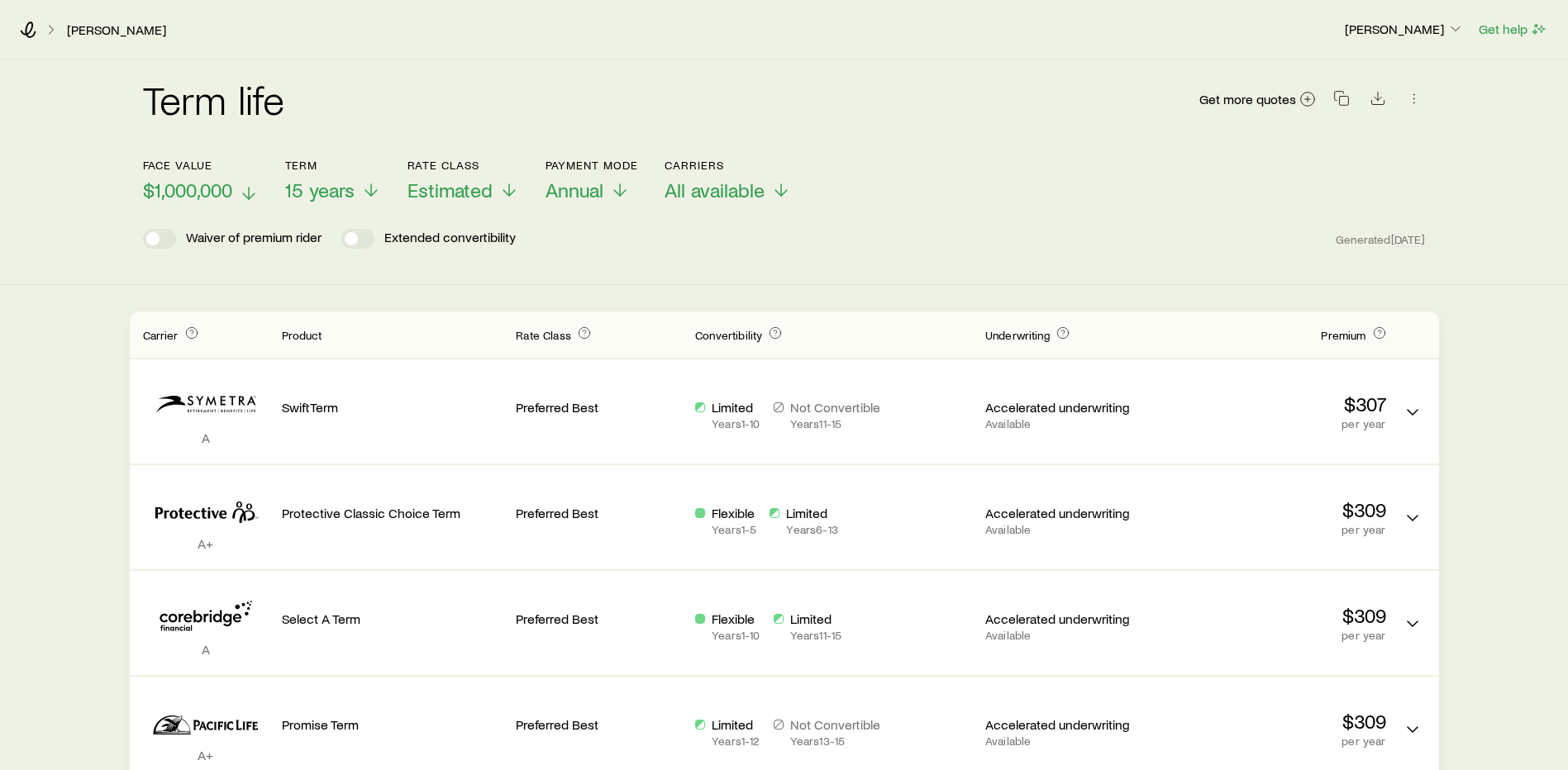
click at [249, 192] on icon at bounding box center [248, 193] width 20 height 20
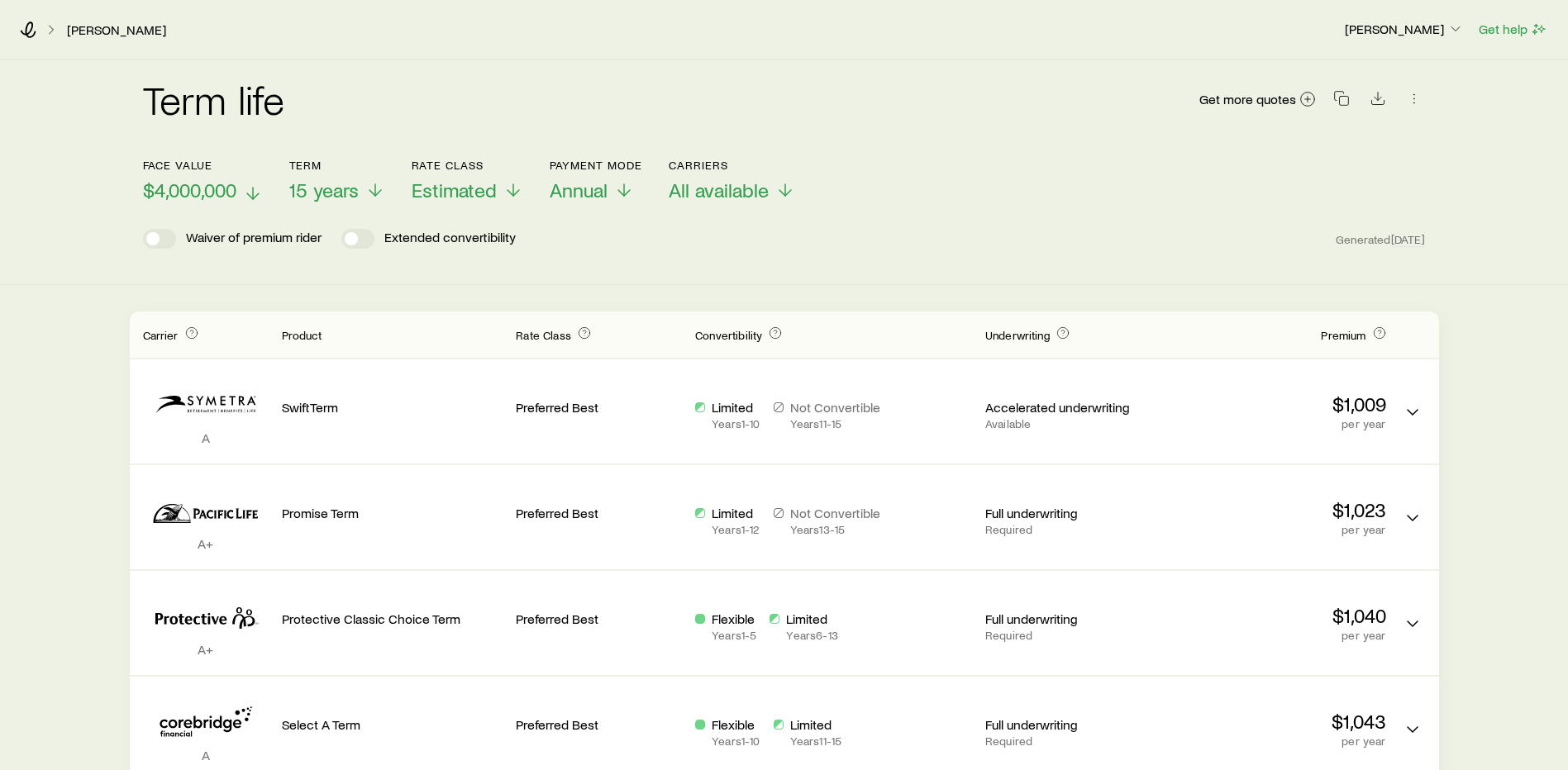
click at [259, 194] on polyline at bounding box center [253, 196] width 11 height 6
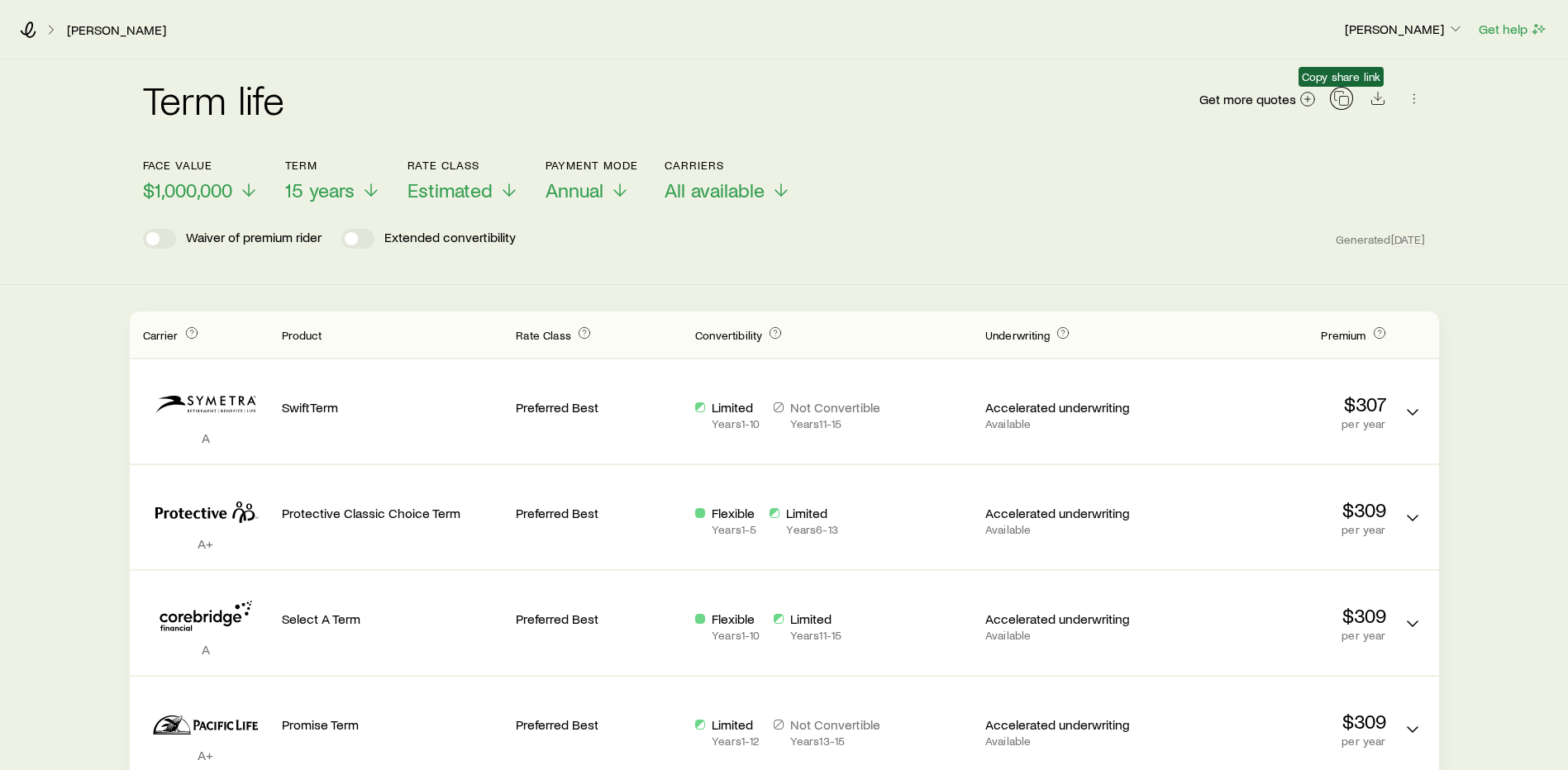
click at [1344, 100] on icon "button" at bounding box center [1341, 98] width 16 height 16
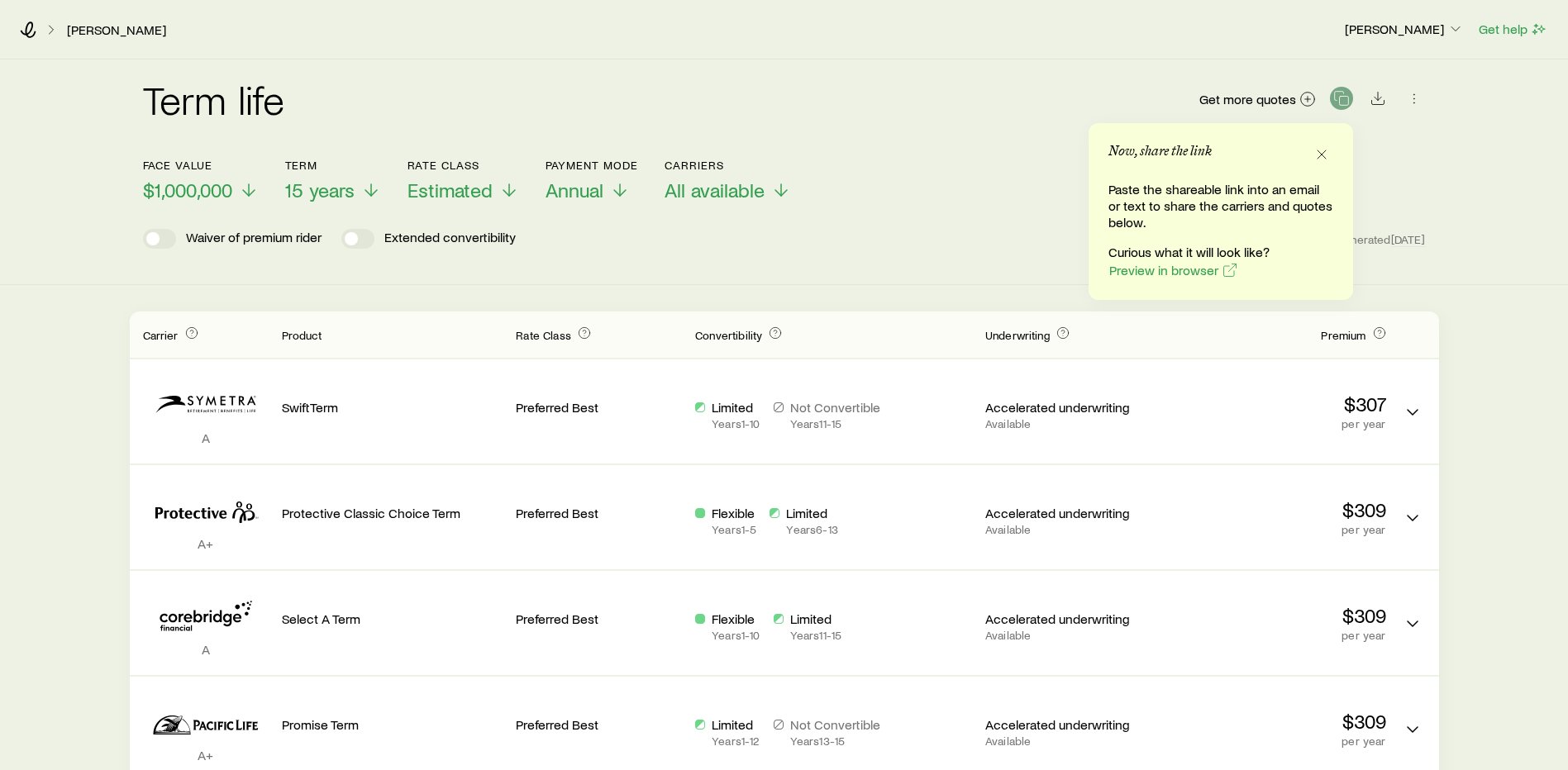
click at [943, 175] on div "Face value $1,000,000 Term 15 years Rate Class Estimated Payment Mode Annual Ca…" at bounding box center [784, 170] width 1284 height 63
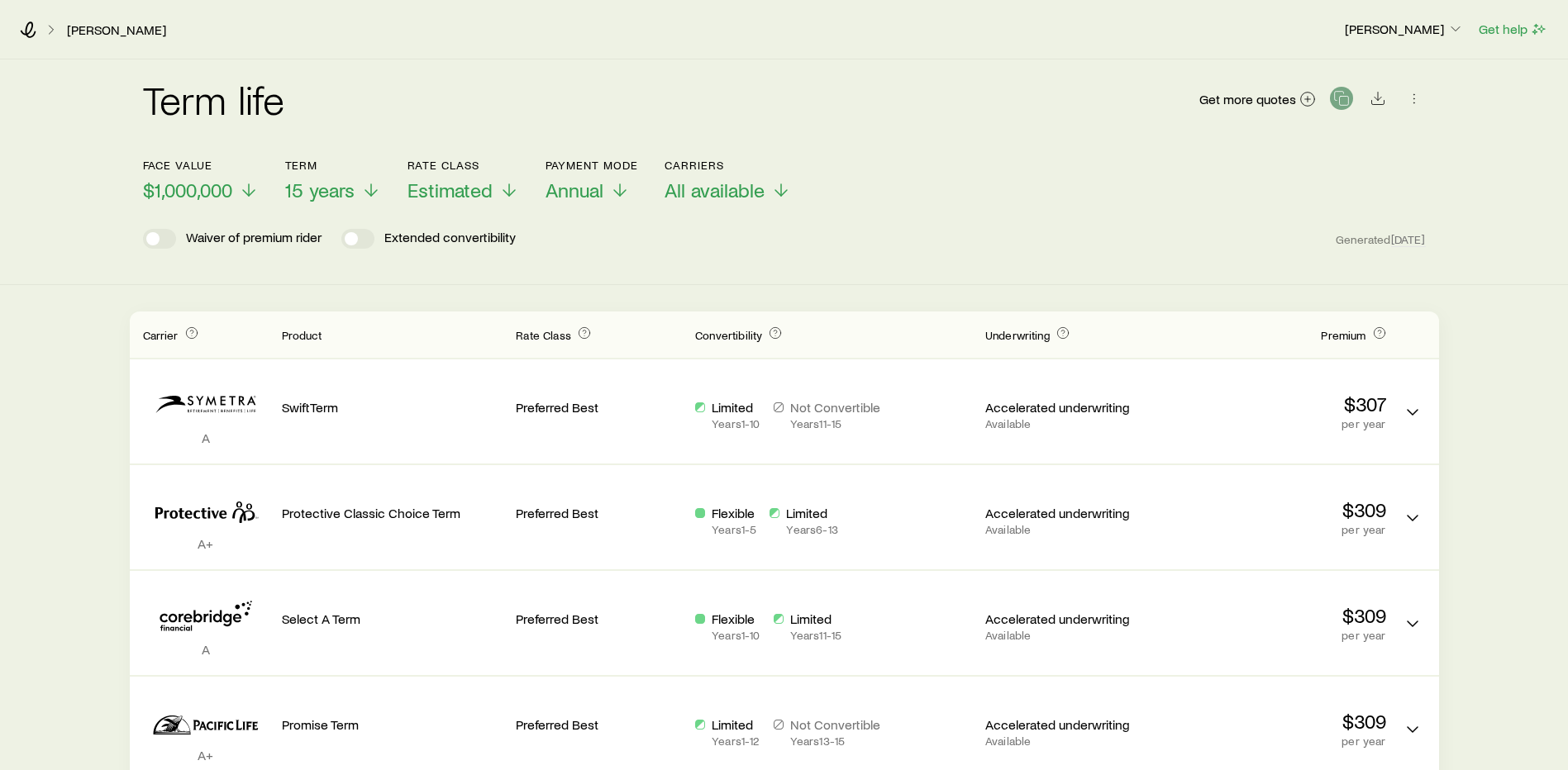
click at [936, 123] on div "Term life Get more quotes" at bounding box center [784, 109] width 1284 height 59
click at [1023, 168] on div "Face value $1,000,000 Term 15 years Rate Class Estimated Payment Mode Annual Ca…" at bounding box center [784, 170] width 1284 height 63
click at [514, 194] on polyline at bounding box center [510, 196] width 11 height 6
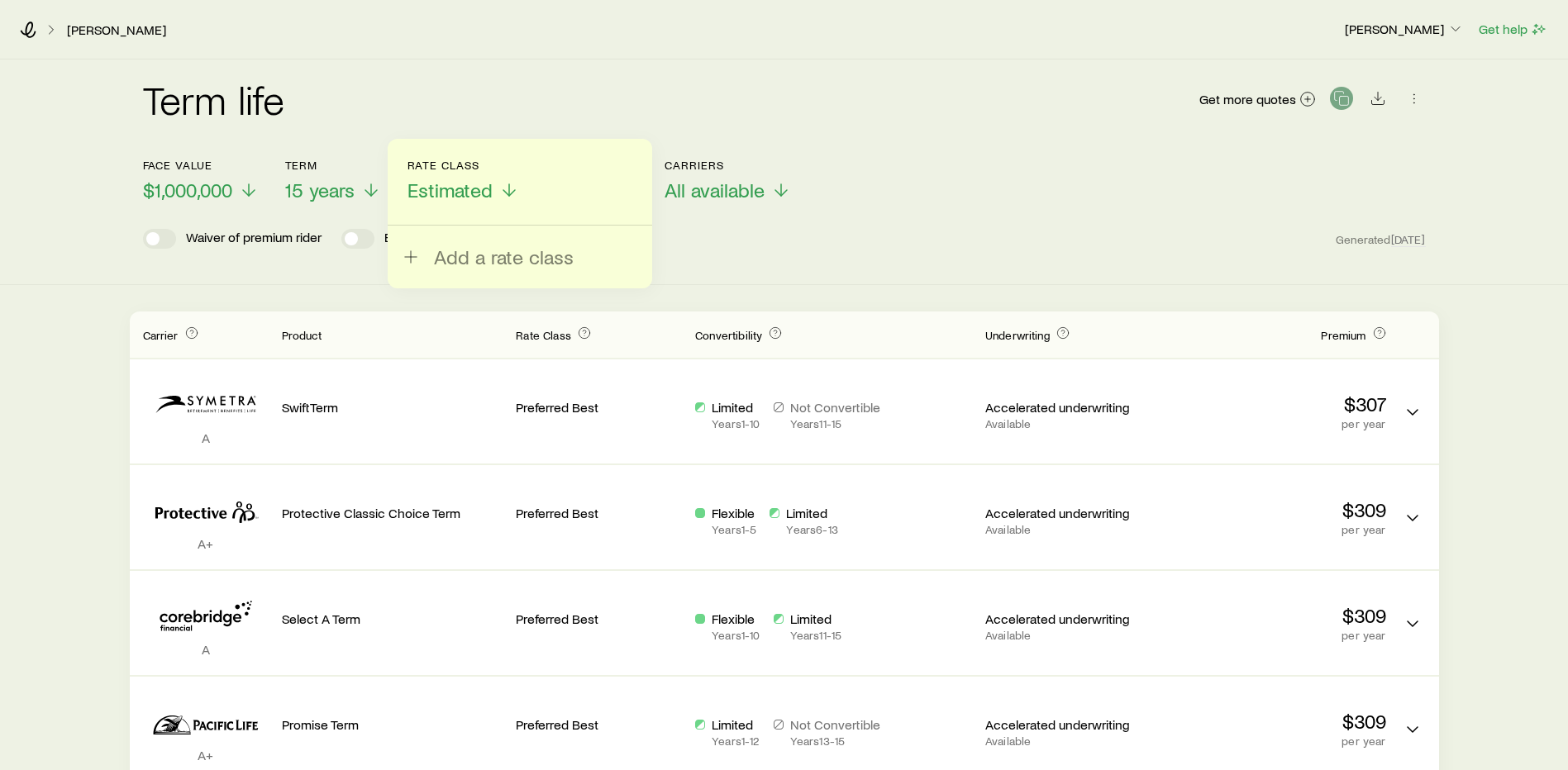
click at [693, 232] on div "Waiver of premium rider Extended convertibility Generated [DATE]" at bounding box center [784, 238] width 1284 height 20
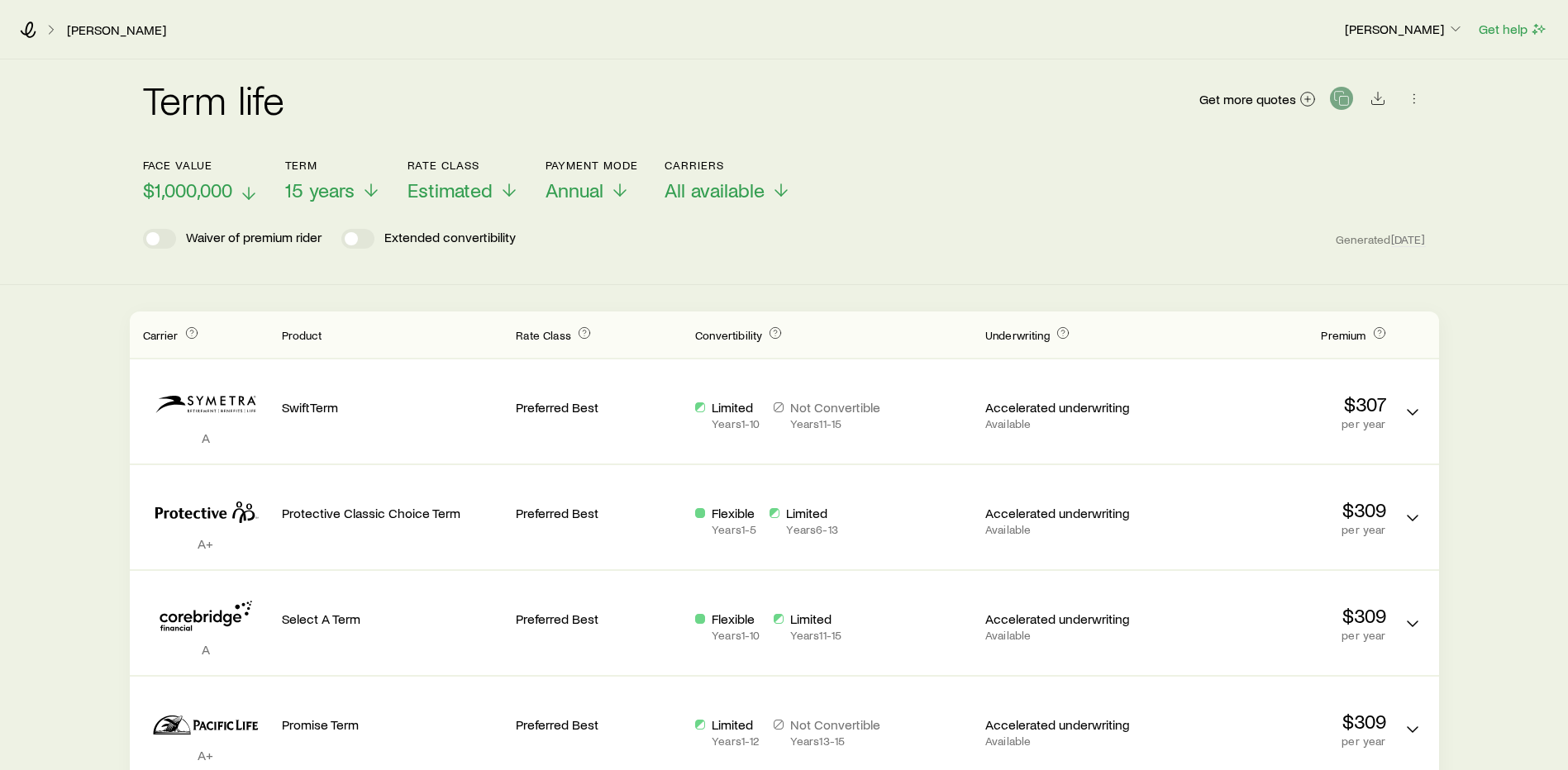
click at [252, 192] on icon at bounding box center [248, 193] width 20 height 20
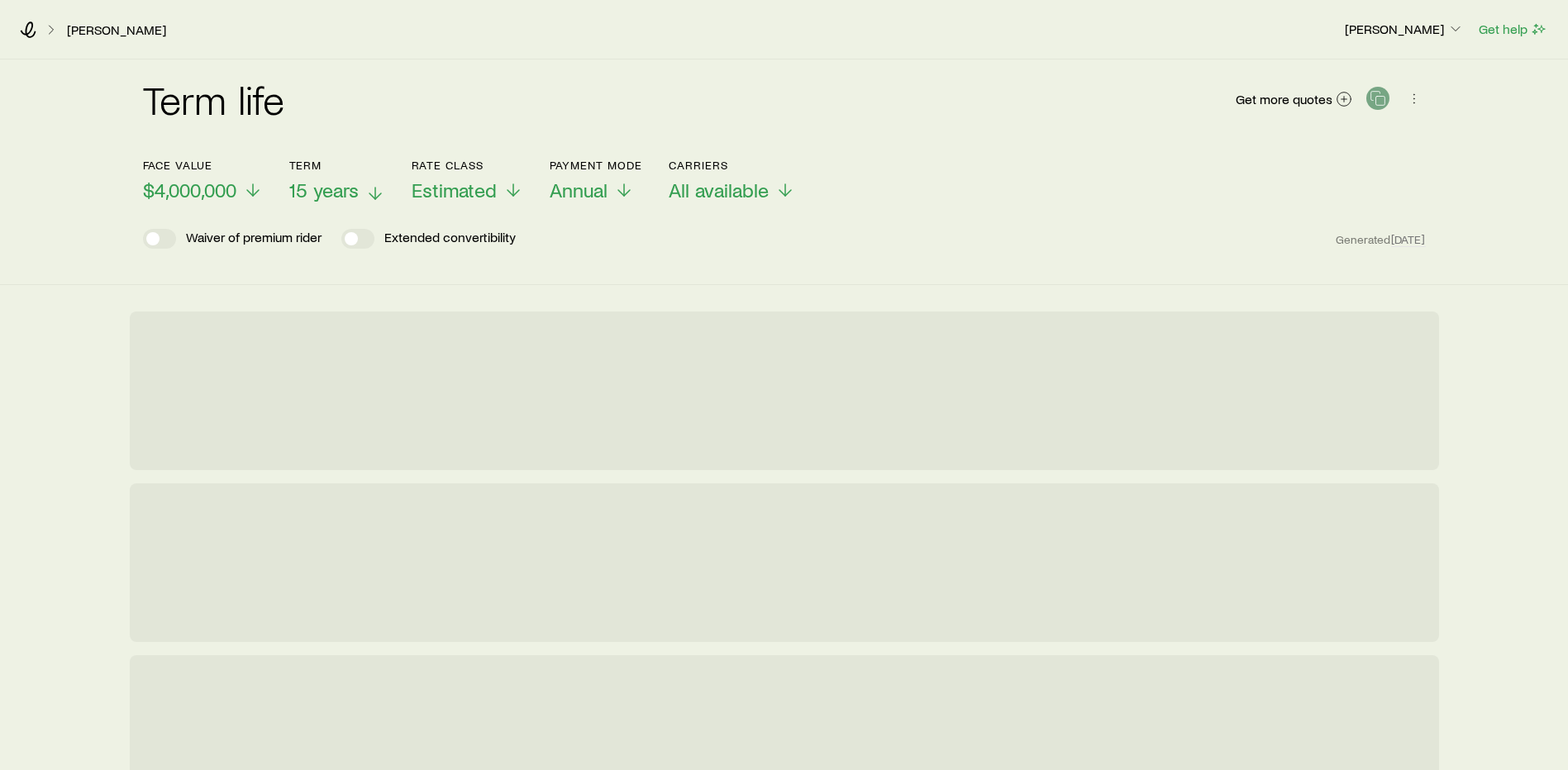
click at [375, 192] on icon at bounding box center [375, 193] width 20 height 20
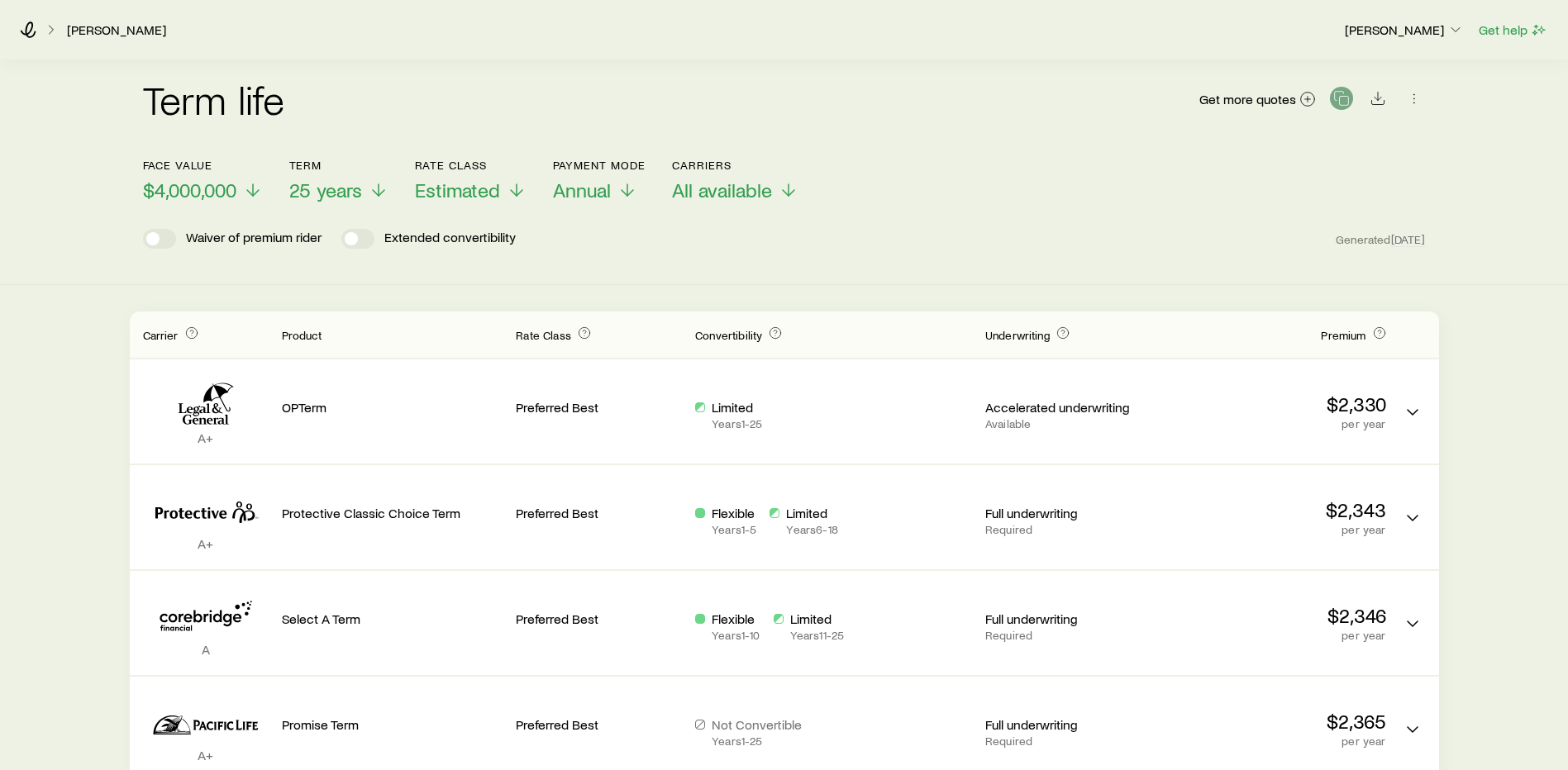
scroll to position [82, 0]
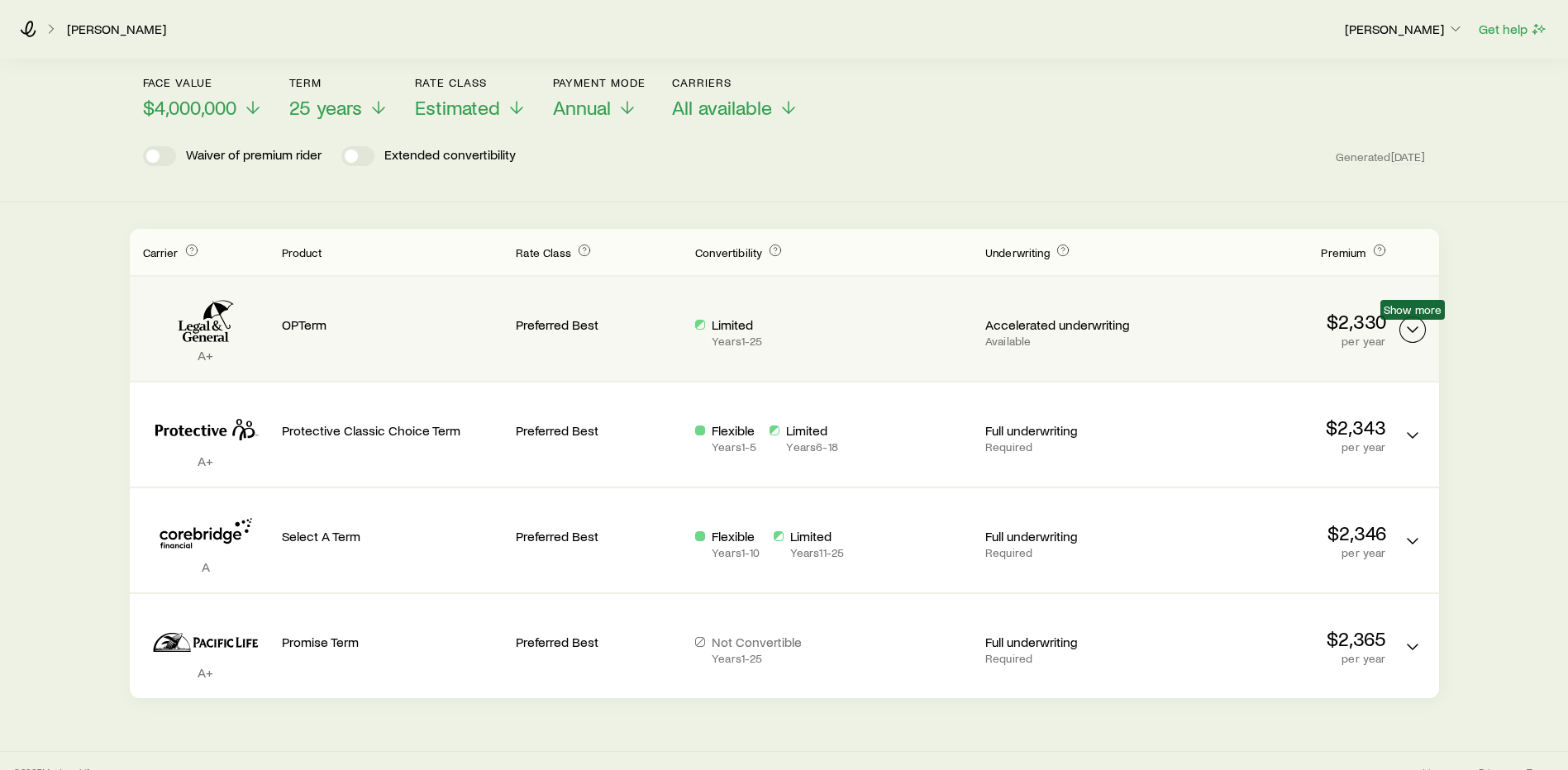
click at [1416, 324] on icon "Term quotes" at bounding box center [1413, 329] width 20 height 20
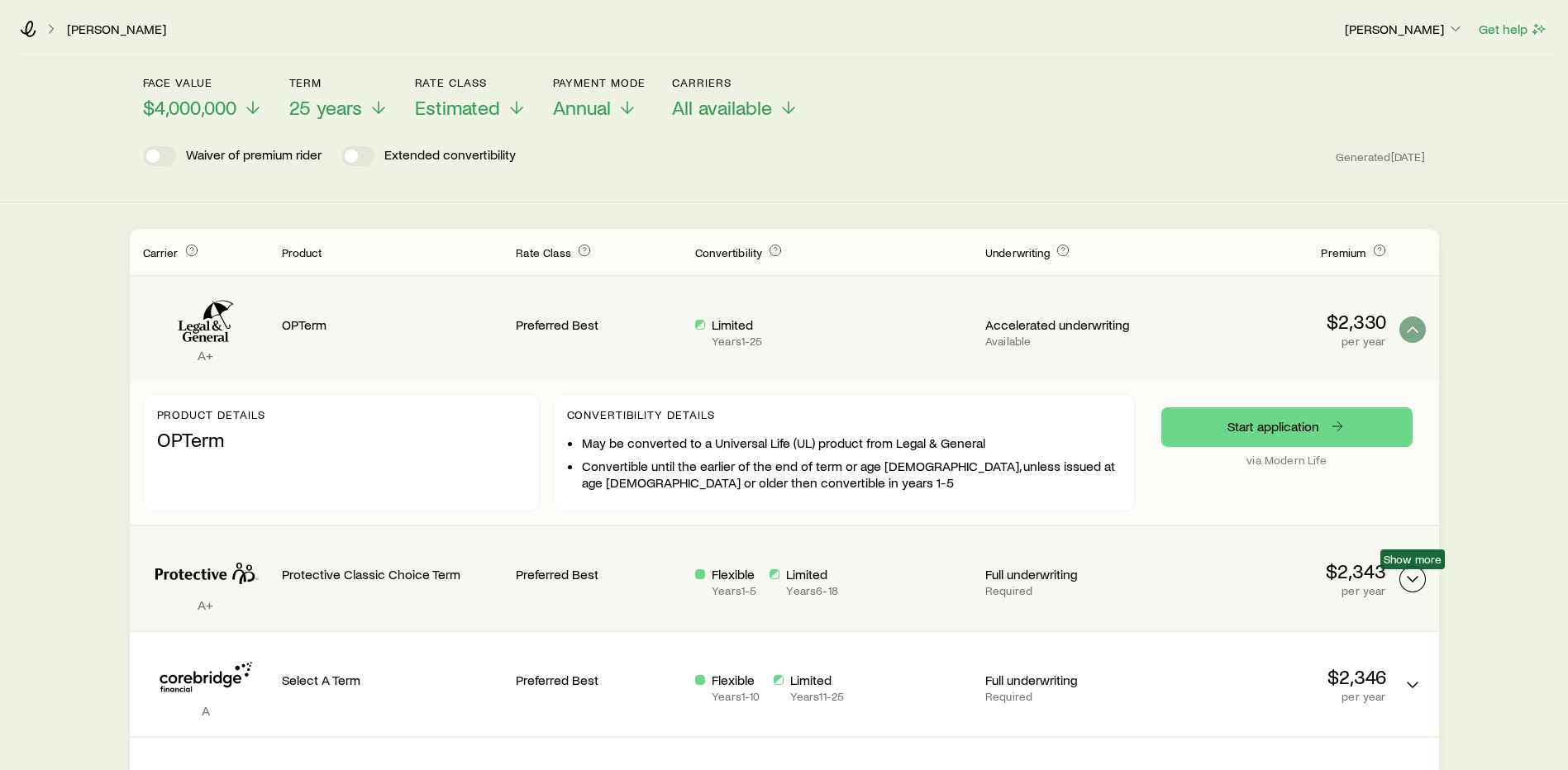
click at [1405, 579] on icon "Term quotes" at bounding box center [1413, 579] width 20 height 20
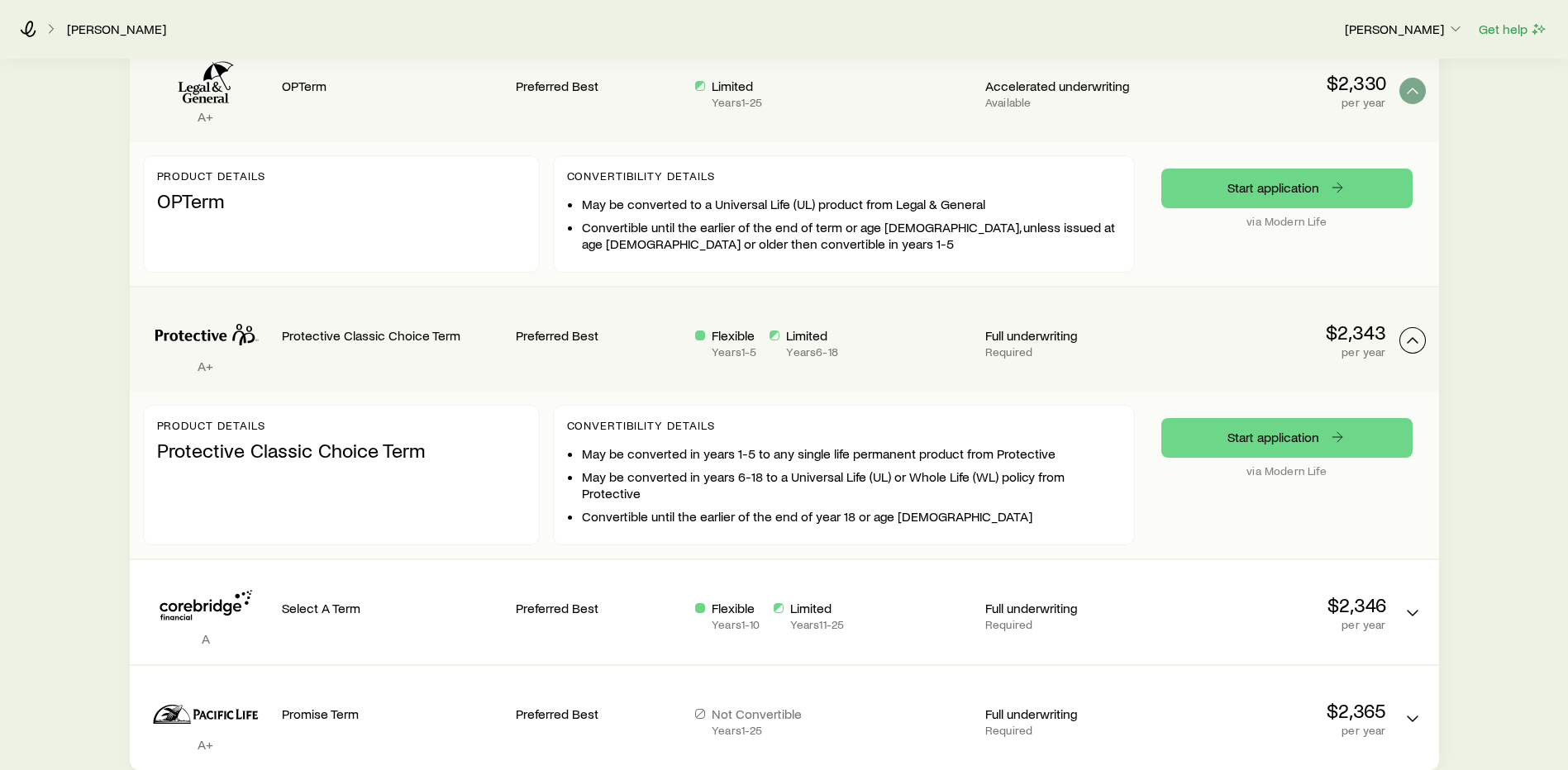
scroll to position [330, 0]
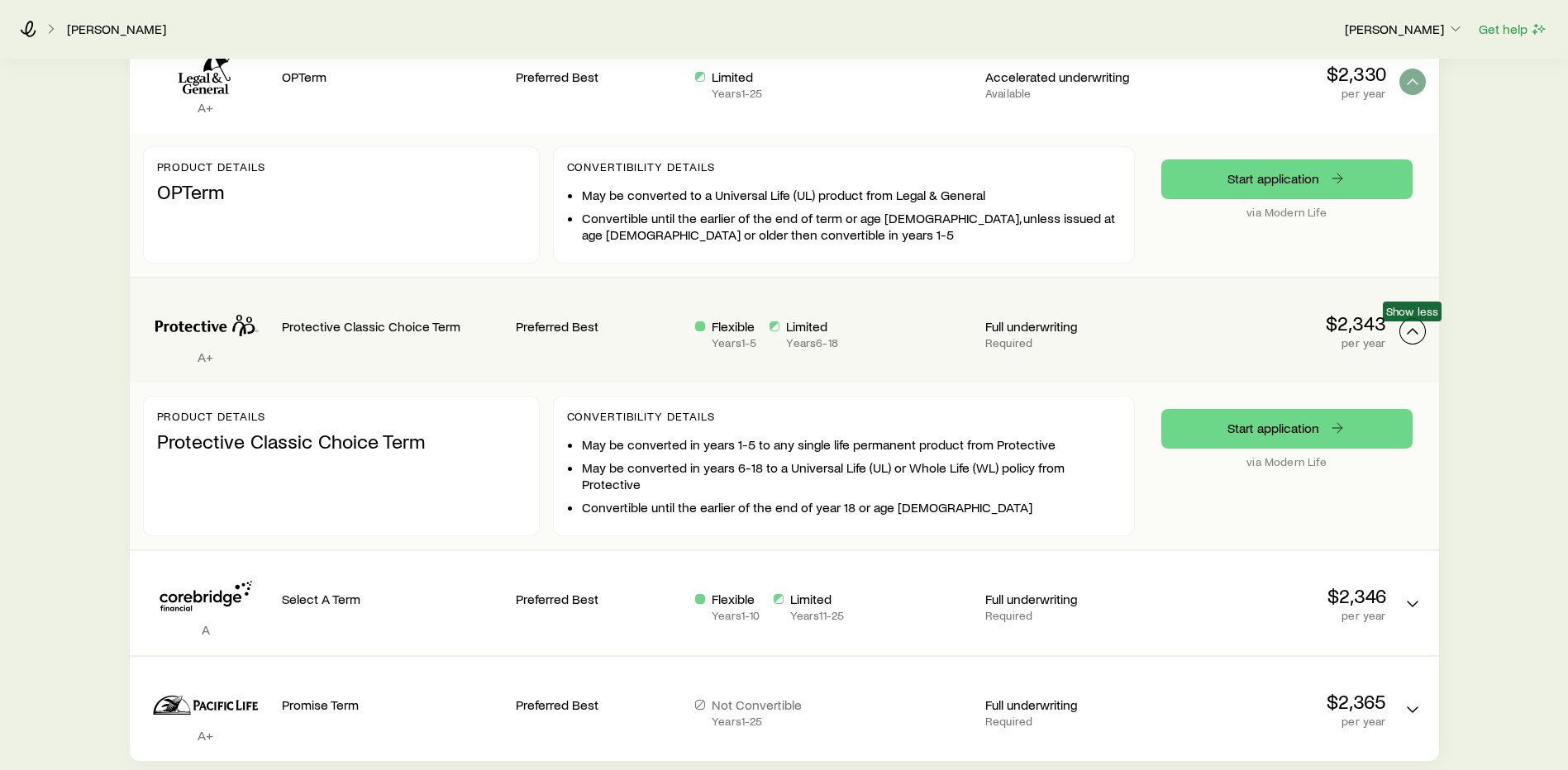
click at [1422, 328] on button "Term quotes" at bounding box center [1413, 331] width 27 height 27
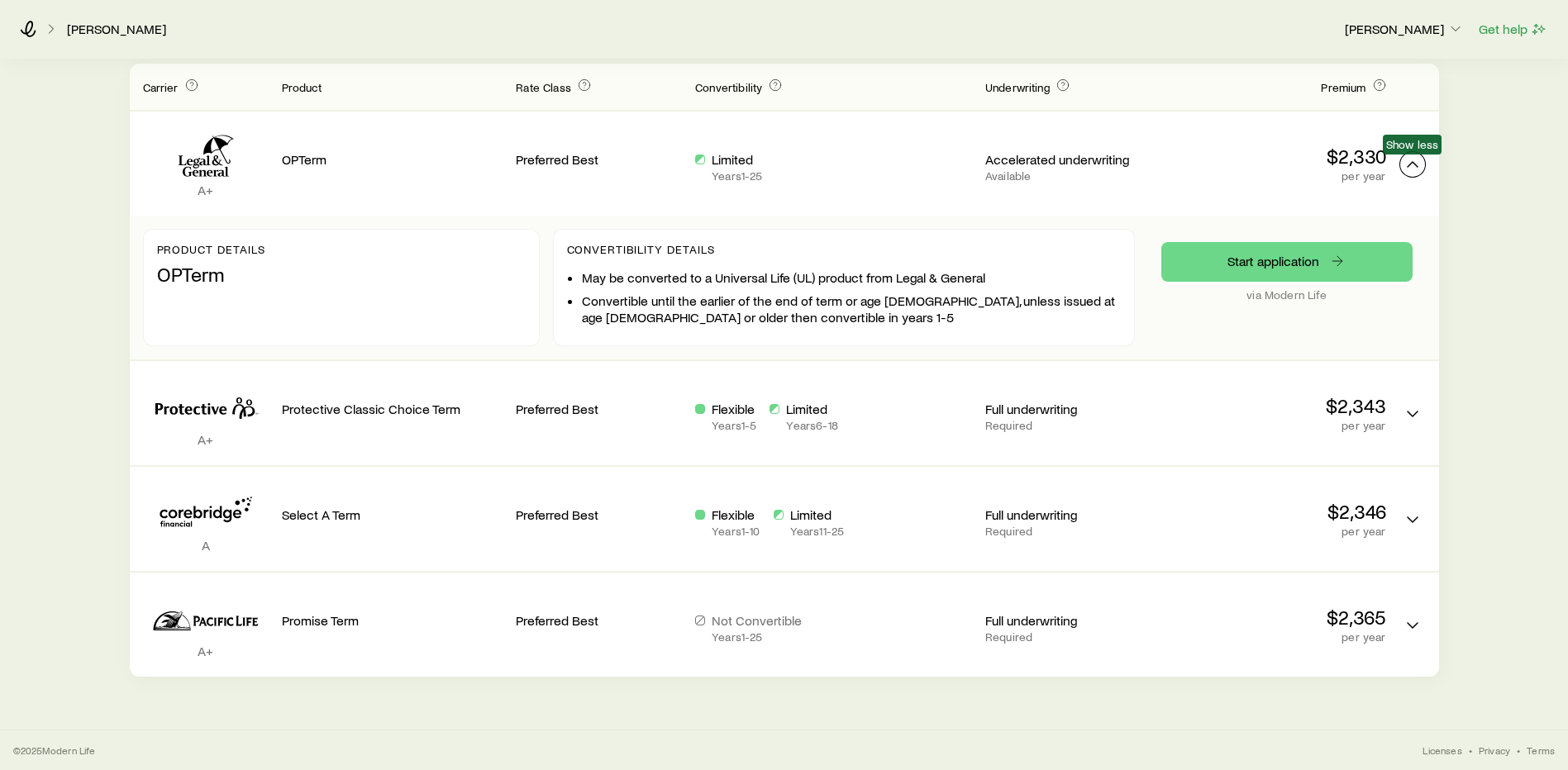
click at [1406, 170] on icon "Term quotes" at bounding box center [1413, 164] width 20 height 20
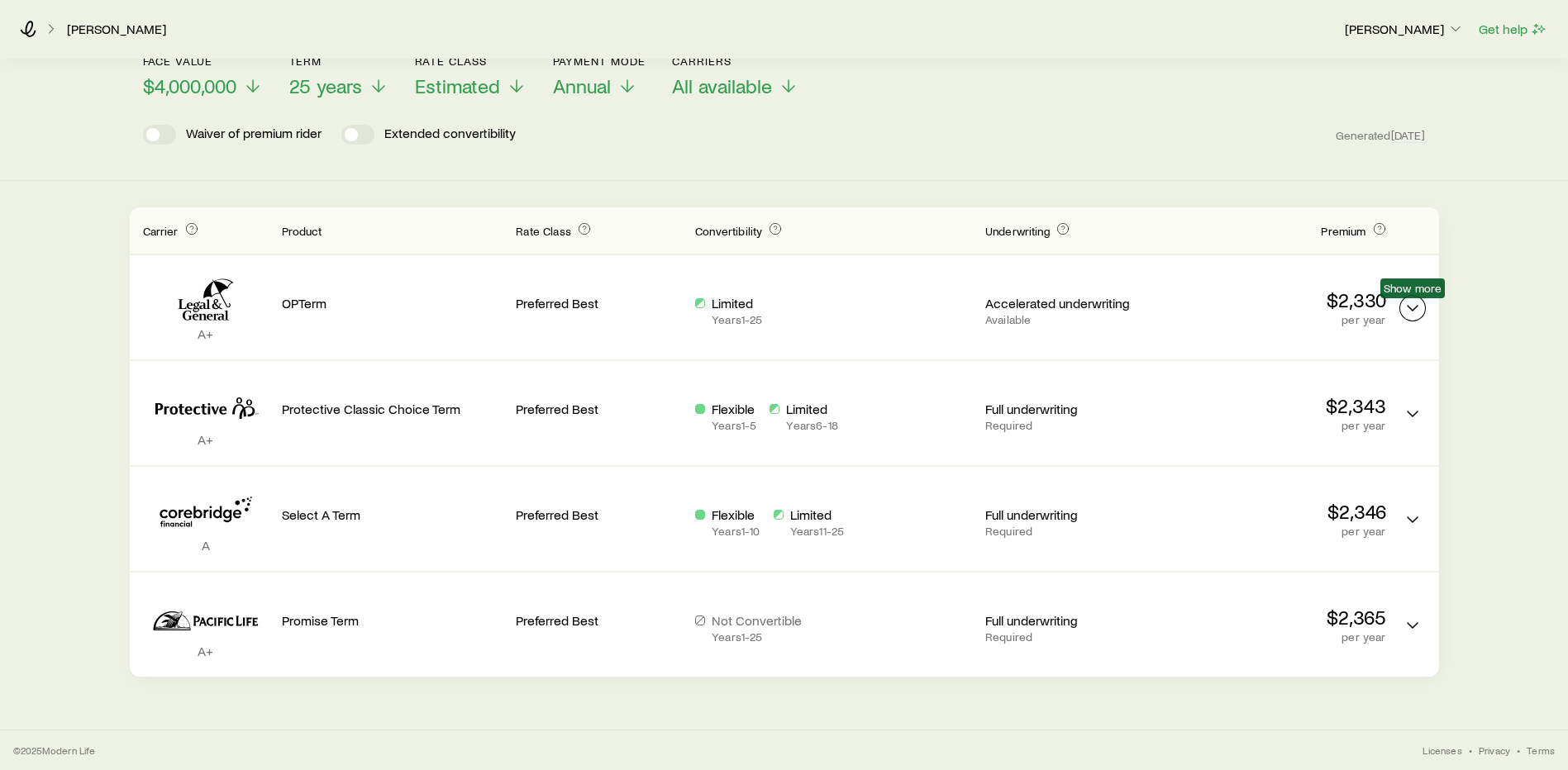
scroll to position [104, 0]
click at [554, 179] on div "Term life Get more quotes Face value $4,000,000 Term 25 years Rate Class Estima…" at bounding box center [784, 68] width 1568 height 226
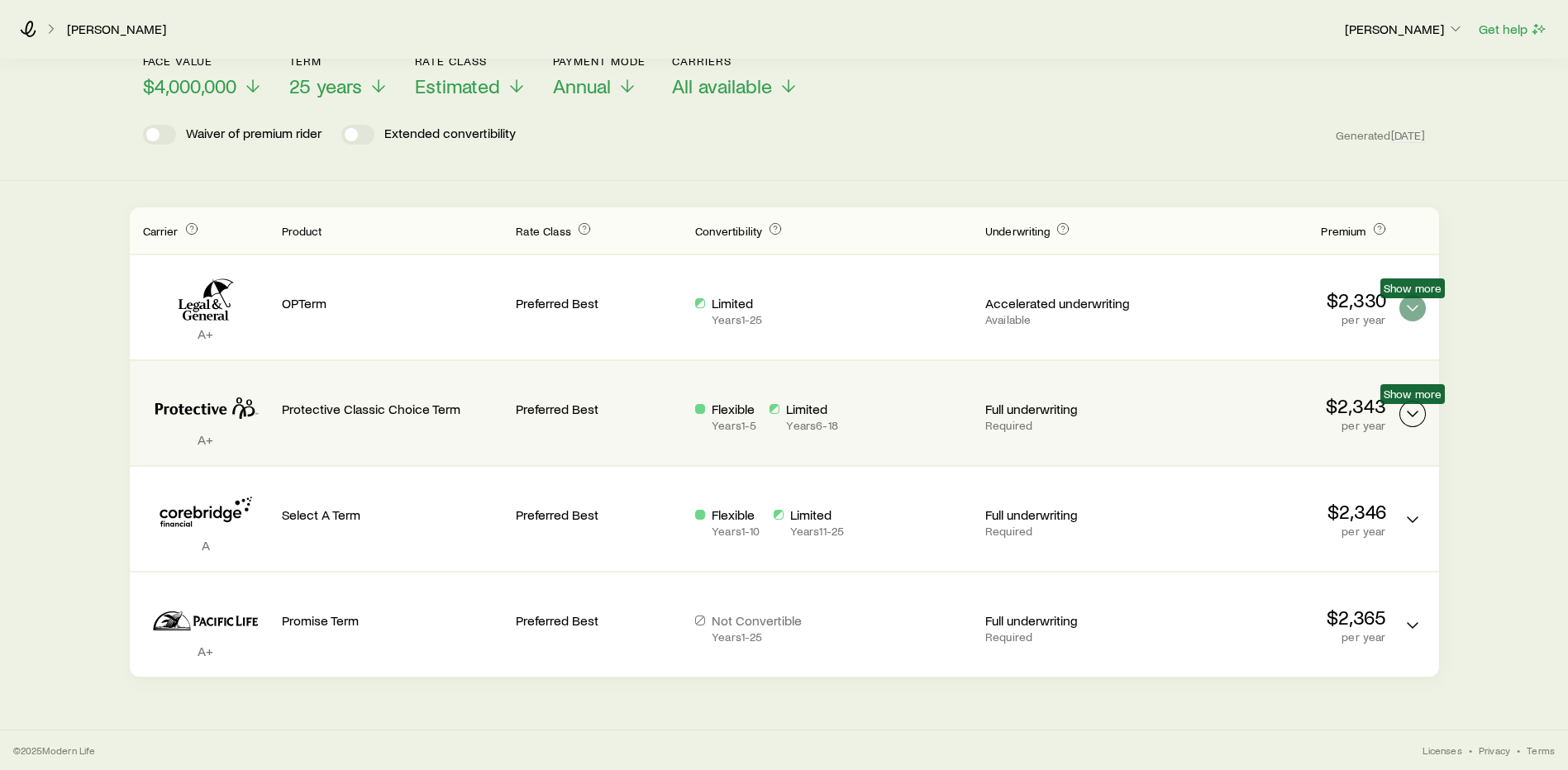
click at [1404, 413] on icon "Term quotes" at bounding box center [1413, 414] width 20 height 20
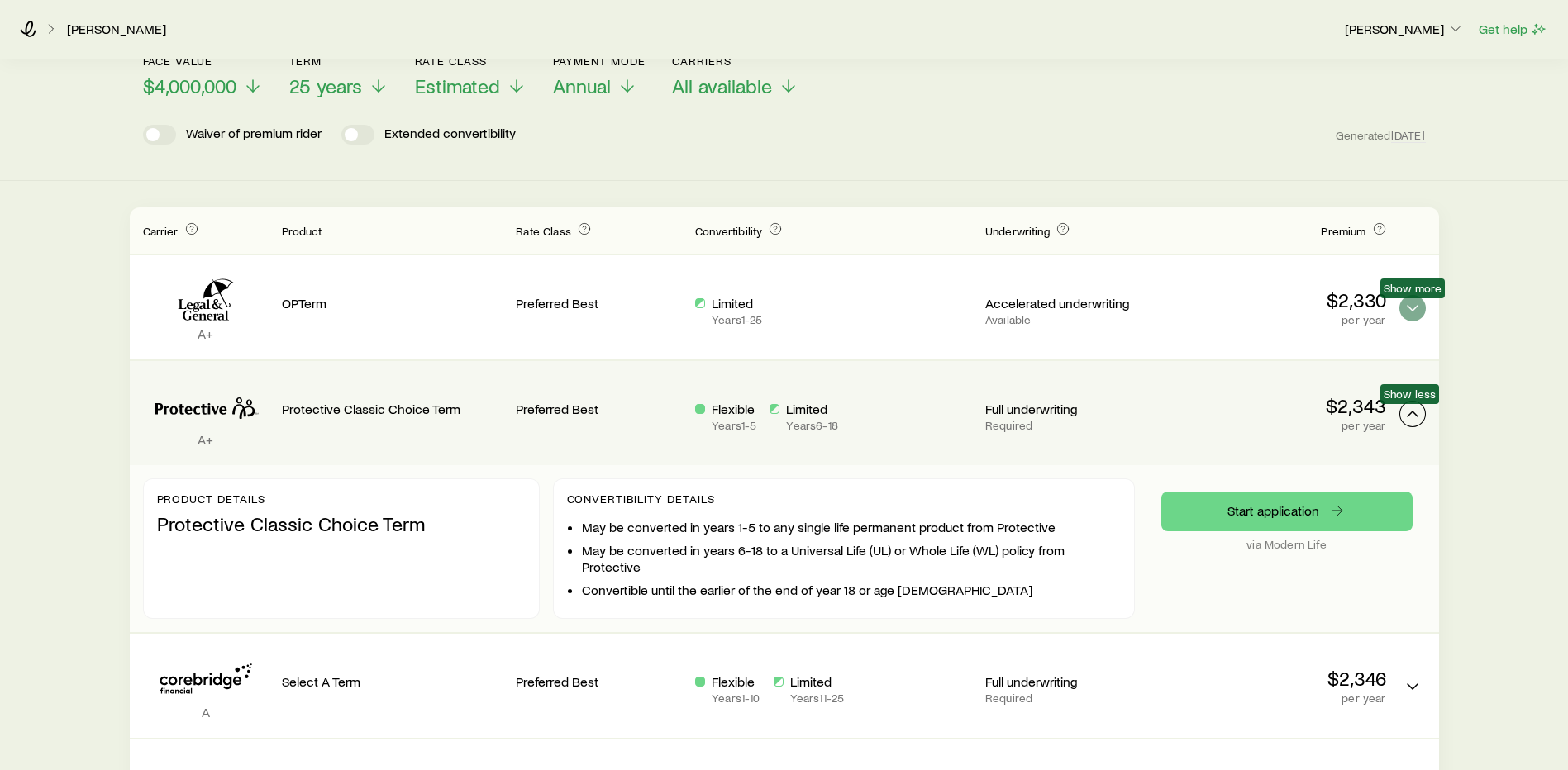
click at [1404, 413] on icon "Term quotes" at bounding box center [1413, 414] width 20 height 20
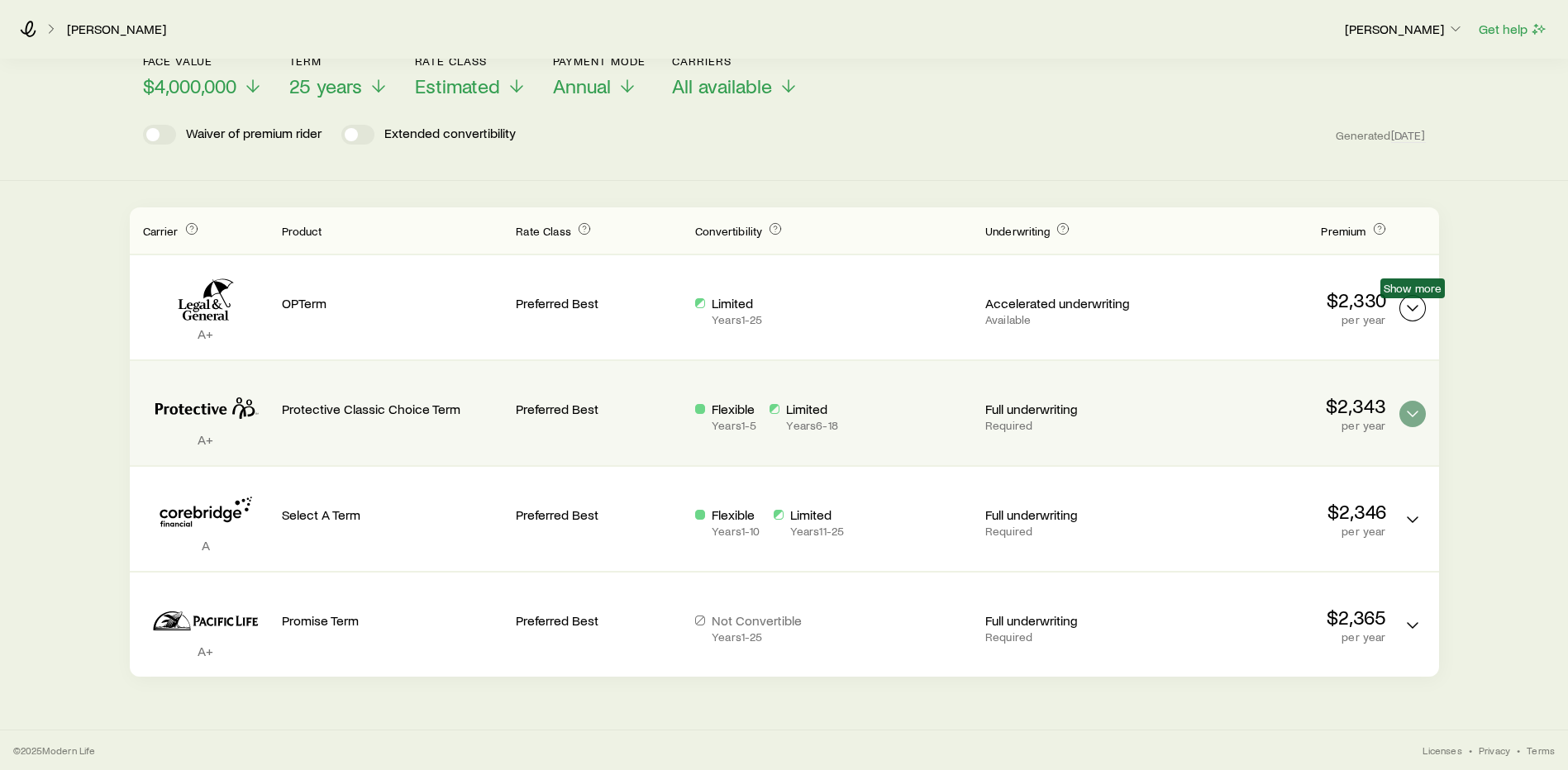
click at [1414, 311] on icon "Term quotes" at bounding box center [1413, 308] width 20 height 20
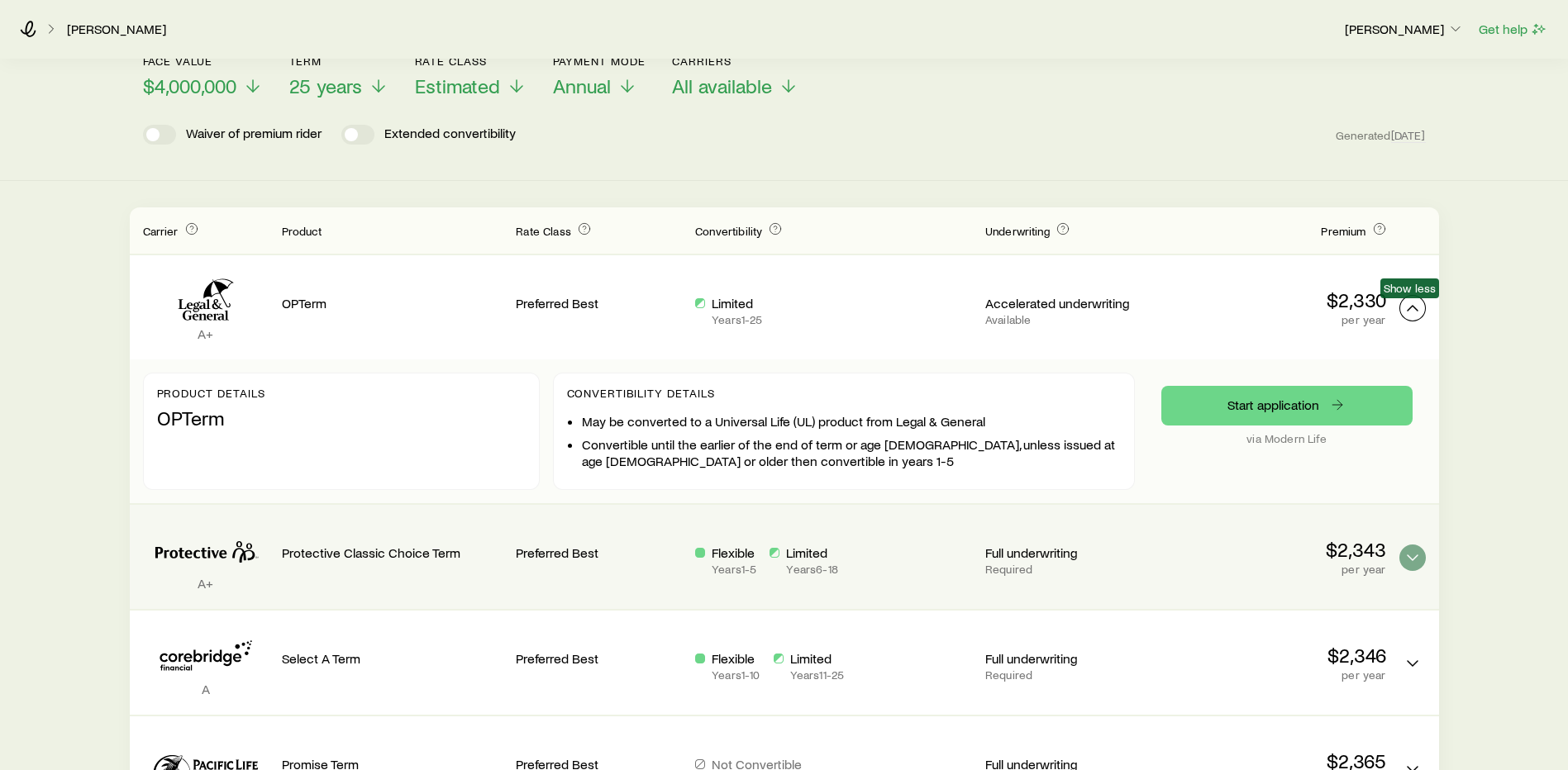
click at [1414, 311] on icon "Term quotes" at bounding box center [1413, 308] width 20 height 20
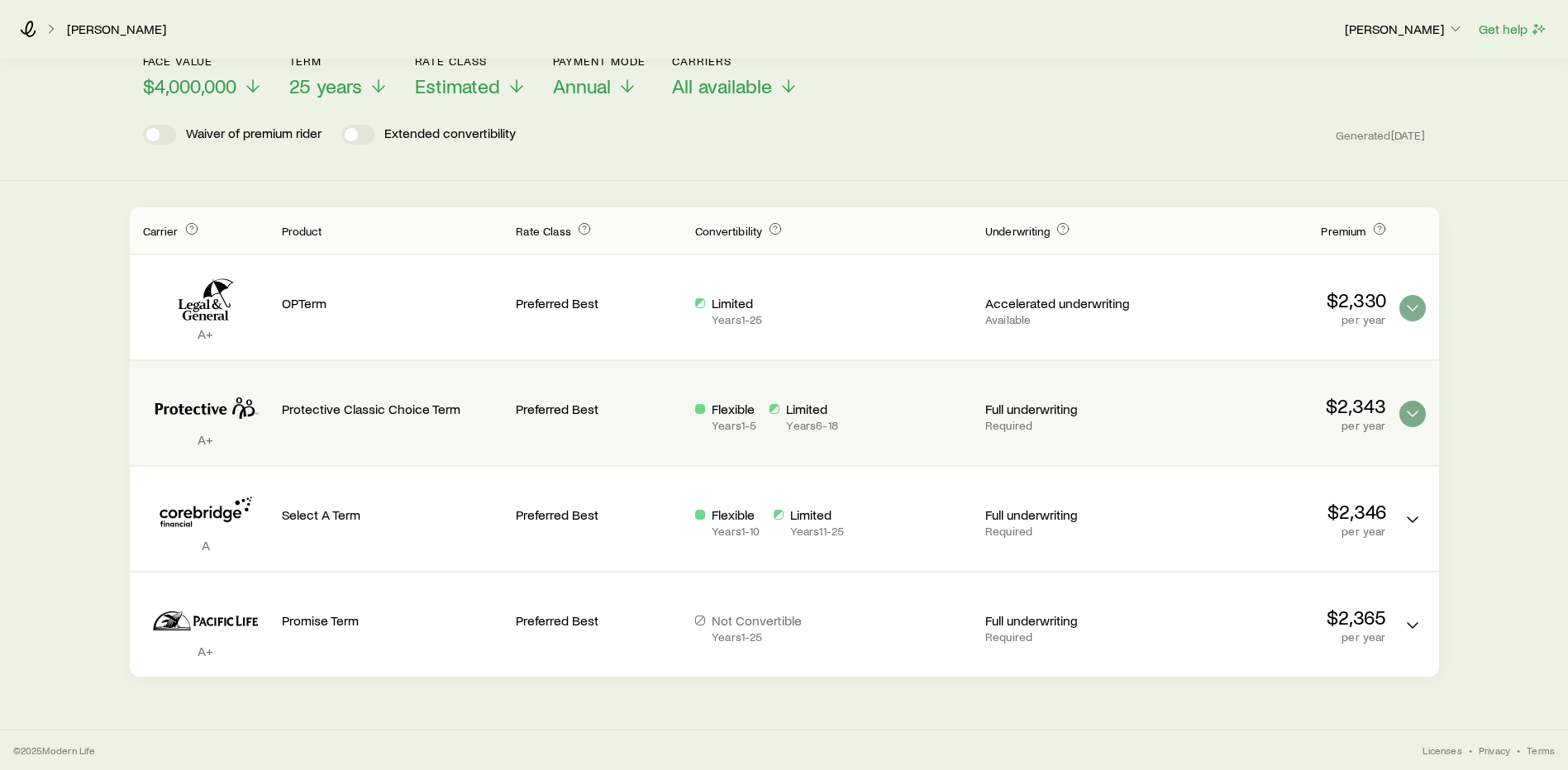
click at [1133, 184] on div "Term life Get more quotes Face value $4,000,000 Term 25 years Rate Class Estima…" at bounding box center [784, 316] width 1568 height 722
click at [1405, 419] on icon "Term quotes" at bounding box center [1413, 414] width 20 height 20
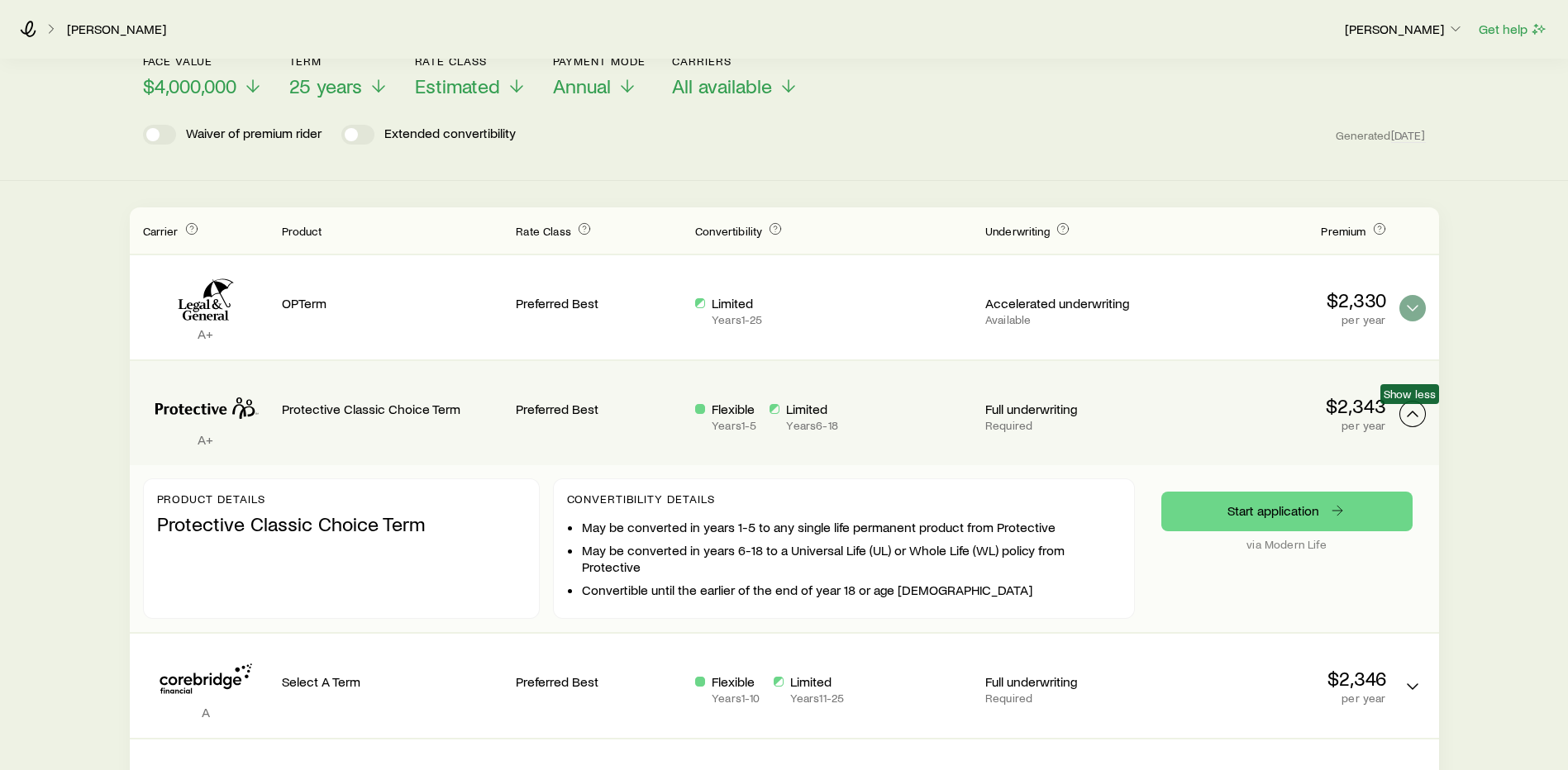
click at [1405, 419] on icon "Term quotes" at bounding box center [1413, 414] width 20 height 20
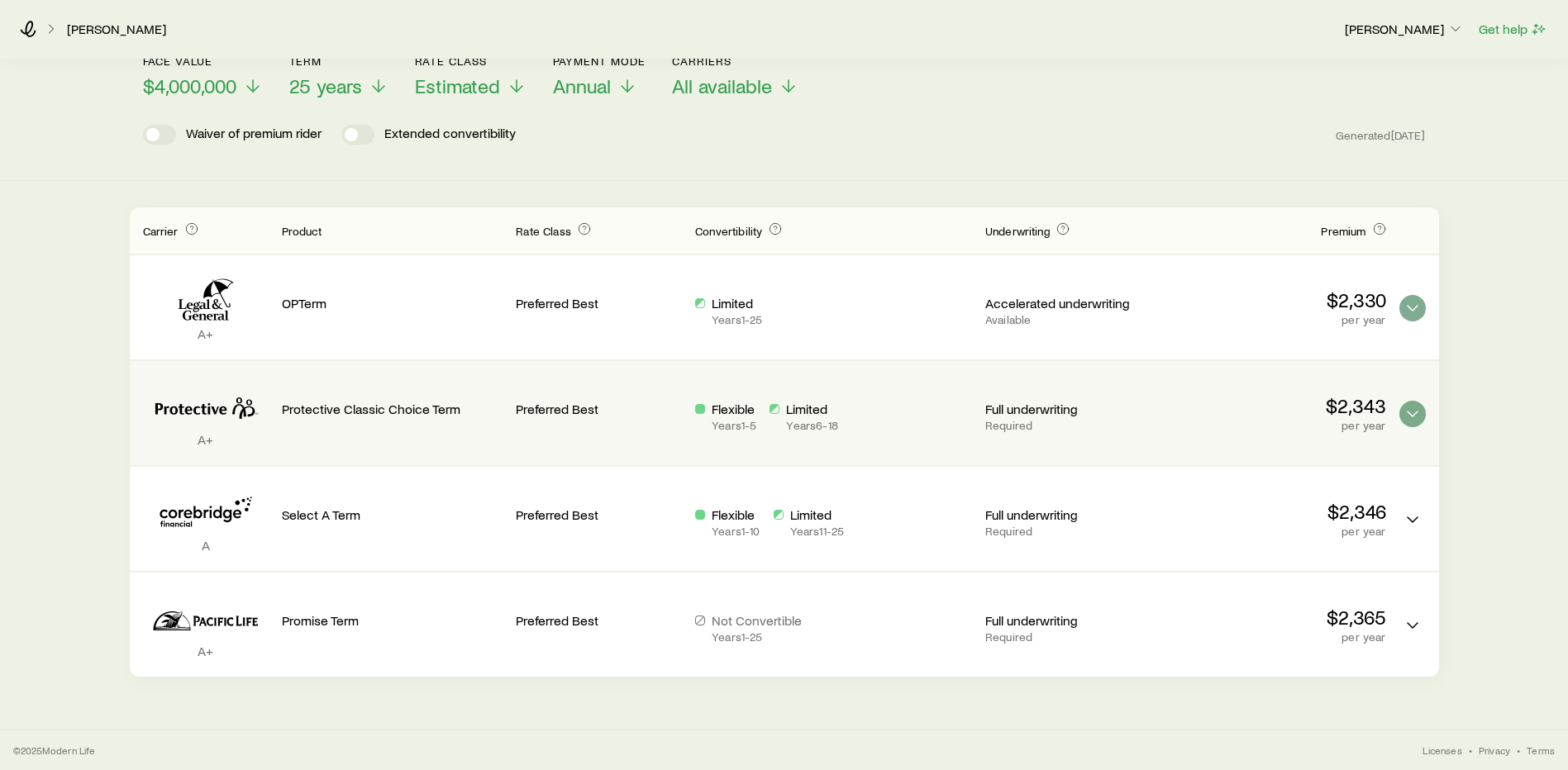
click at [1402, 320] on span "Term quotes" at bounding box center [1413, 313] width 27 height 15
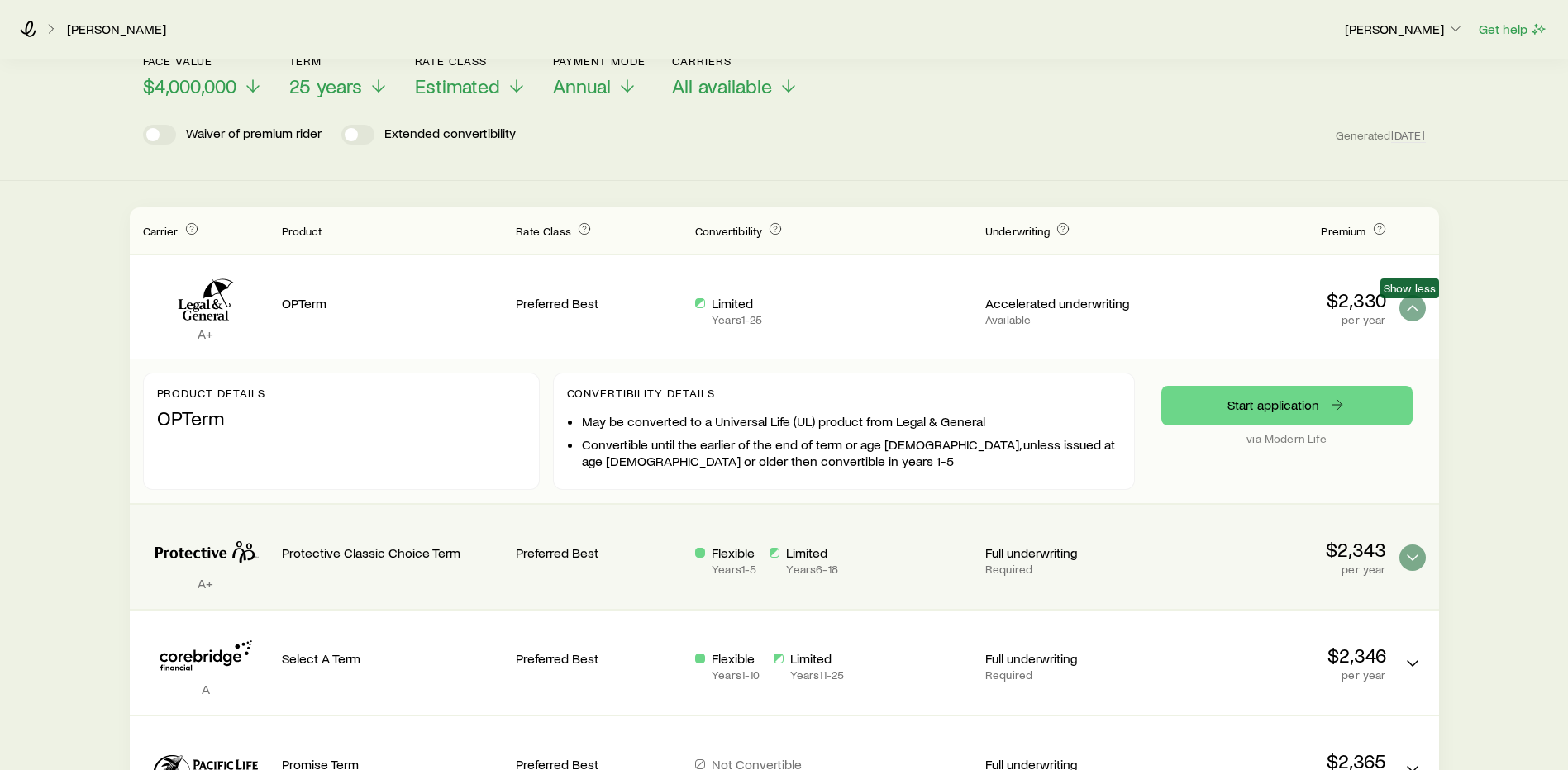
click at [1402, 317] on span "Term quotes" at bounding box center [1413, 313] width 27 height 15
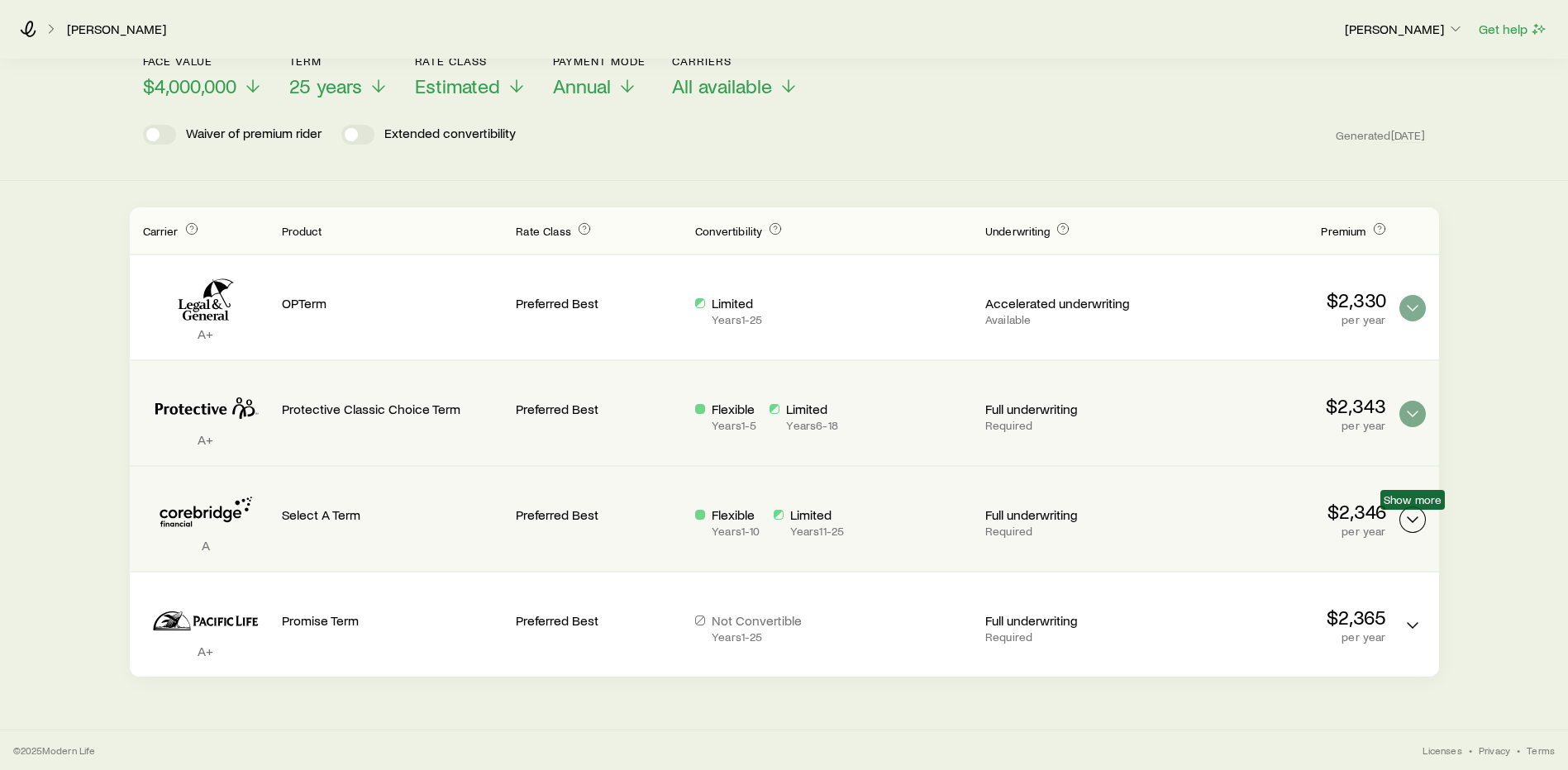
click at [1400, 521] on button "Term quotes" at bounding box center [1413, 520] width 27 height 27
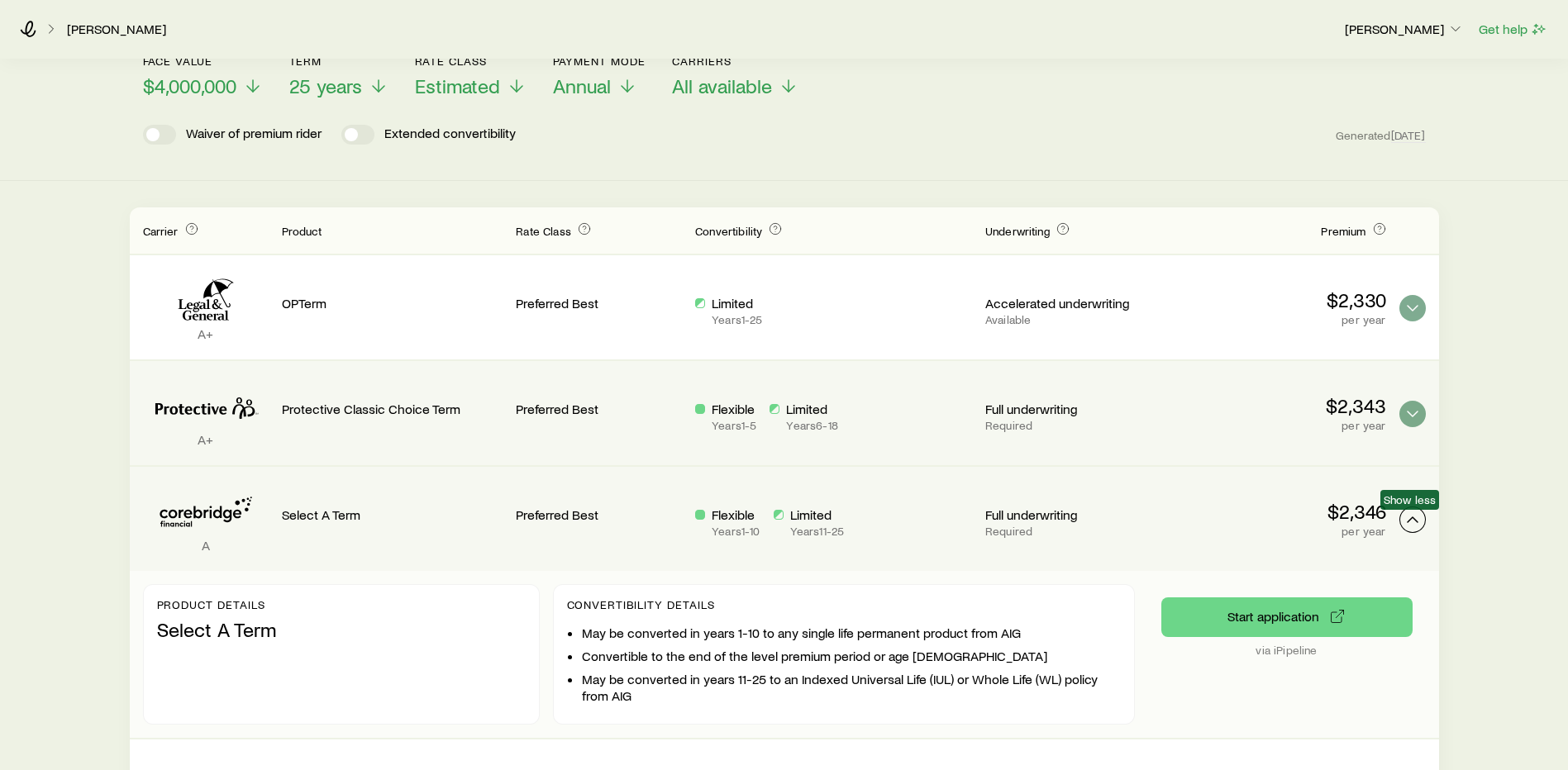
click at [1400, 521] on button "Term quotes" at bounding box center [1413, 520] width 27 height 27
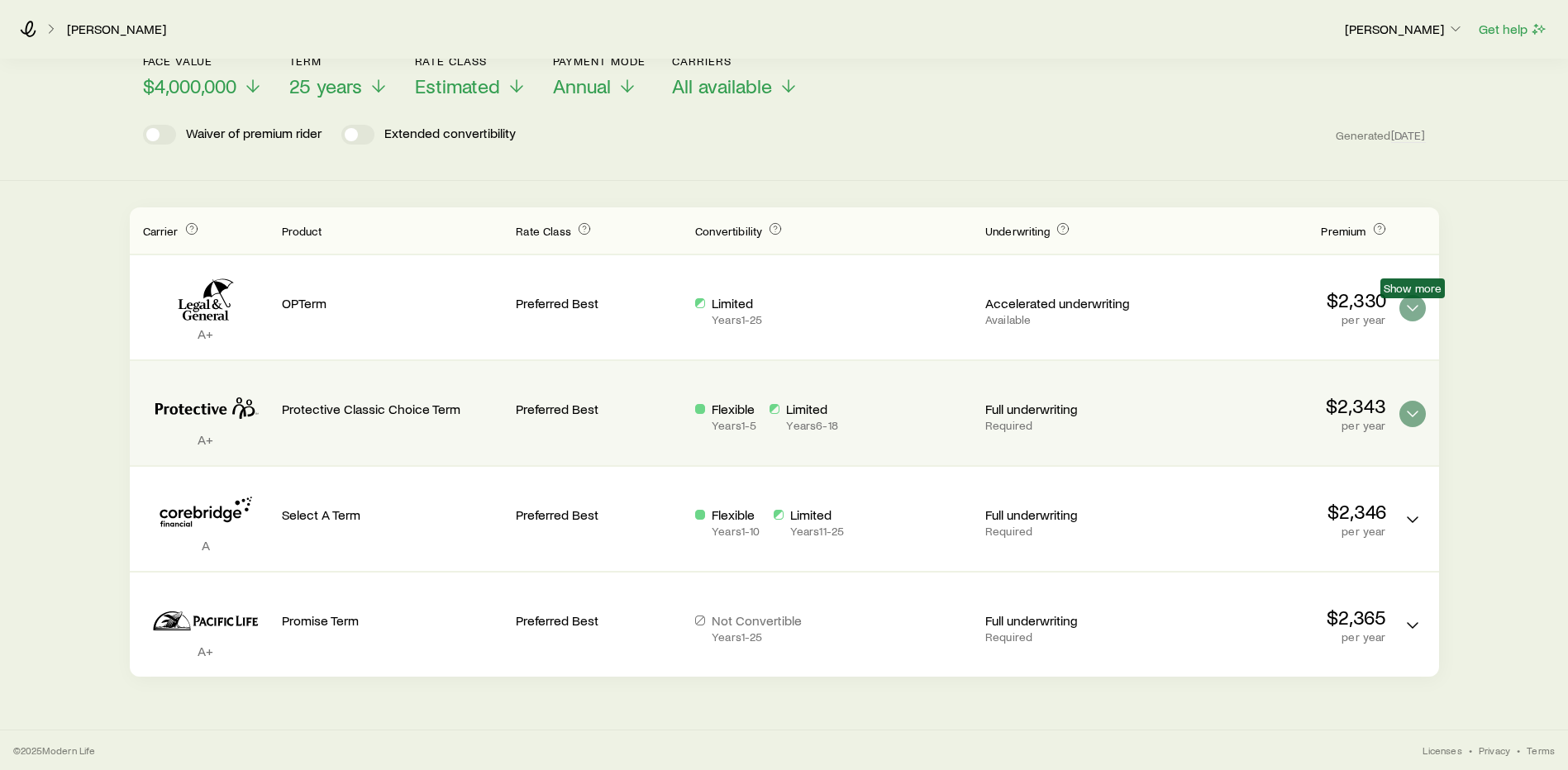
click at [1410, 296] on span "Show more" at bounding box center [1412, 288] width 64 height 20
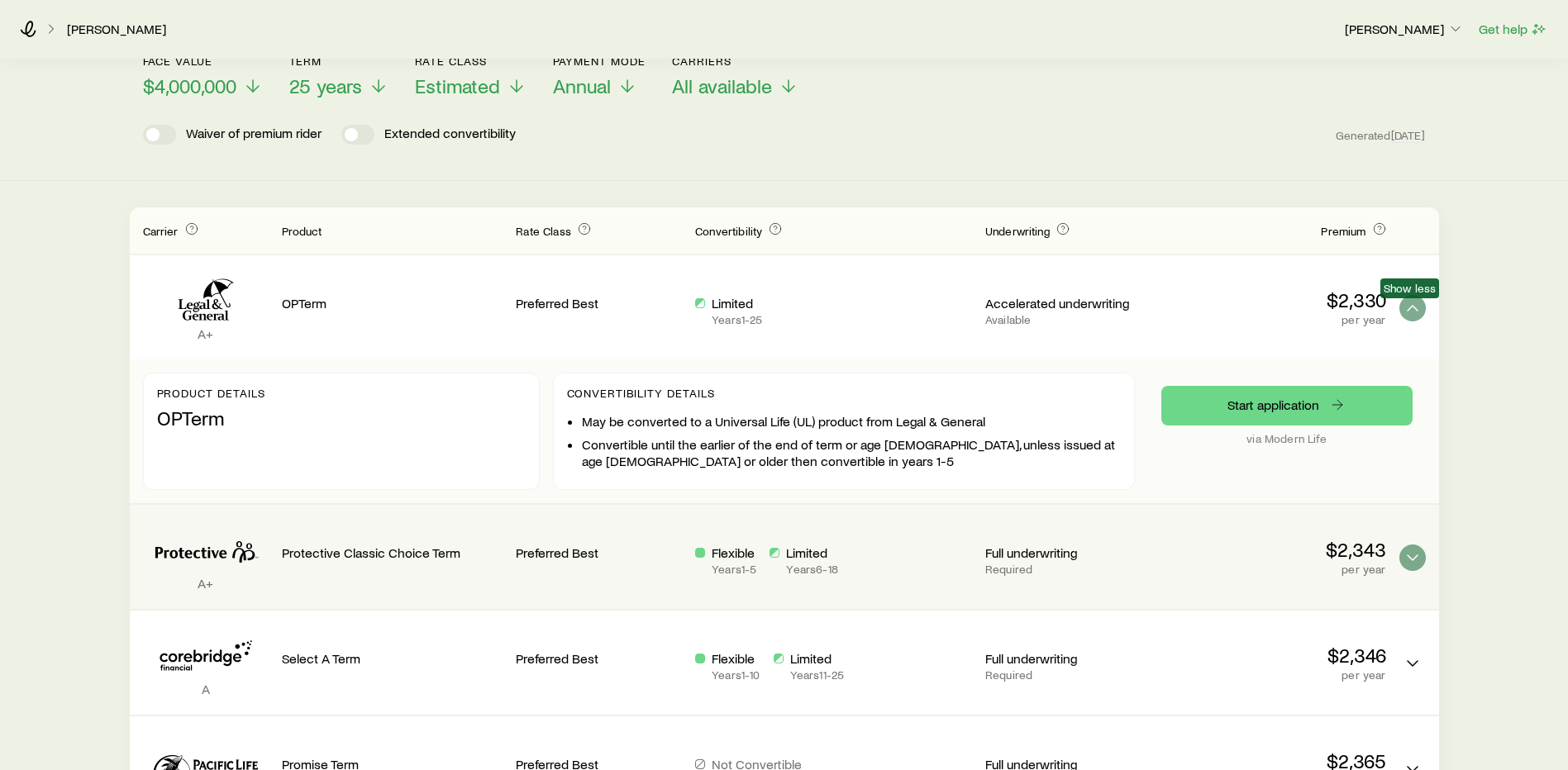
click at [1410, 296] on span "Show less" at bounding box center [1409, 288] width 58 height 20
